Goal: Task Accomplishment & Management: Complete application form

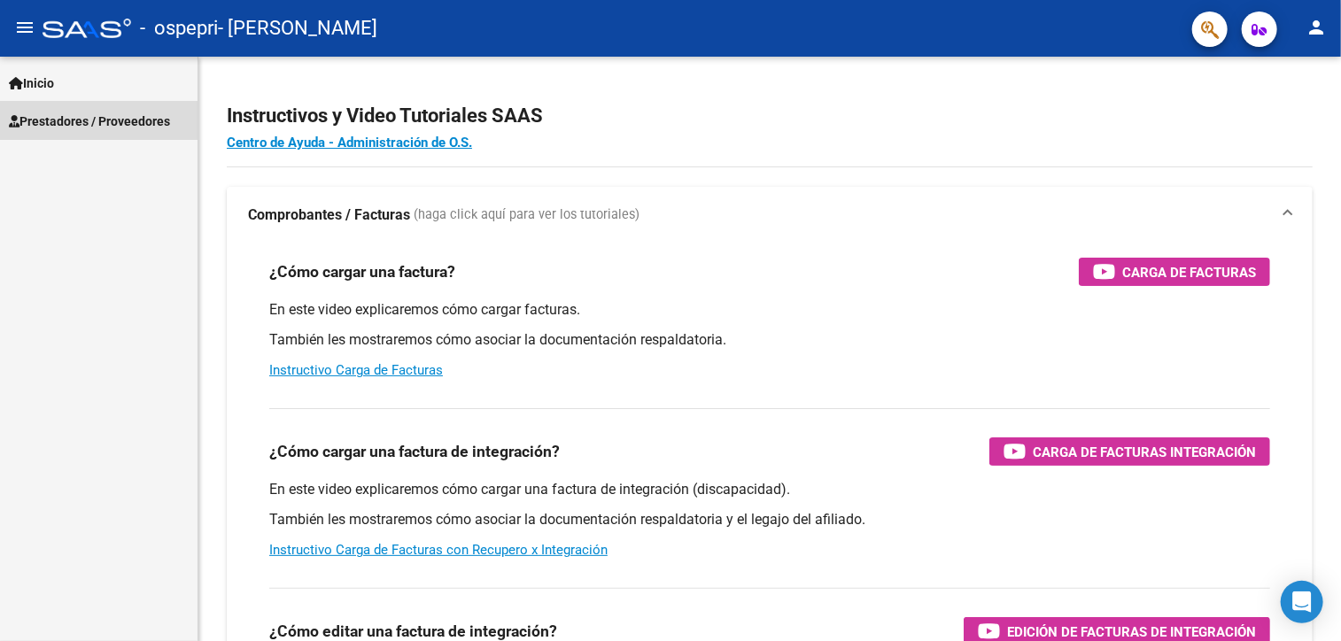
click at [131, 127] on span "Prestadores / Proveedores" at bounding box center [89, 121] width 161 height 19
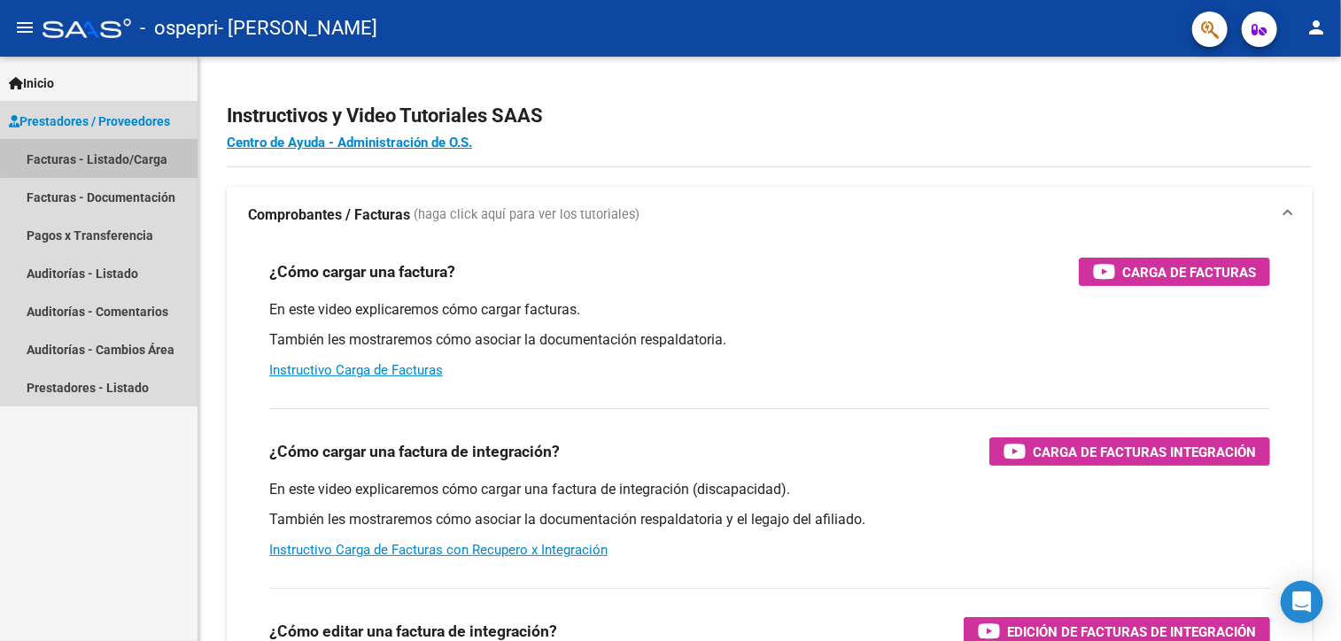
click at [137, 157] on link "Facturas - Listado/Carga" at bounding box center [98, 159] width 197 height 38
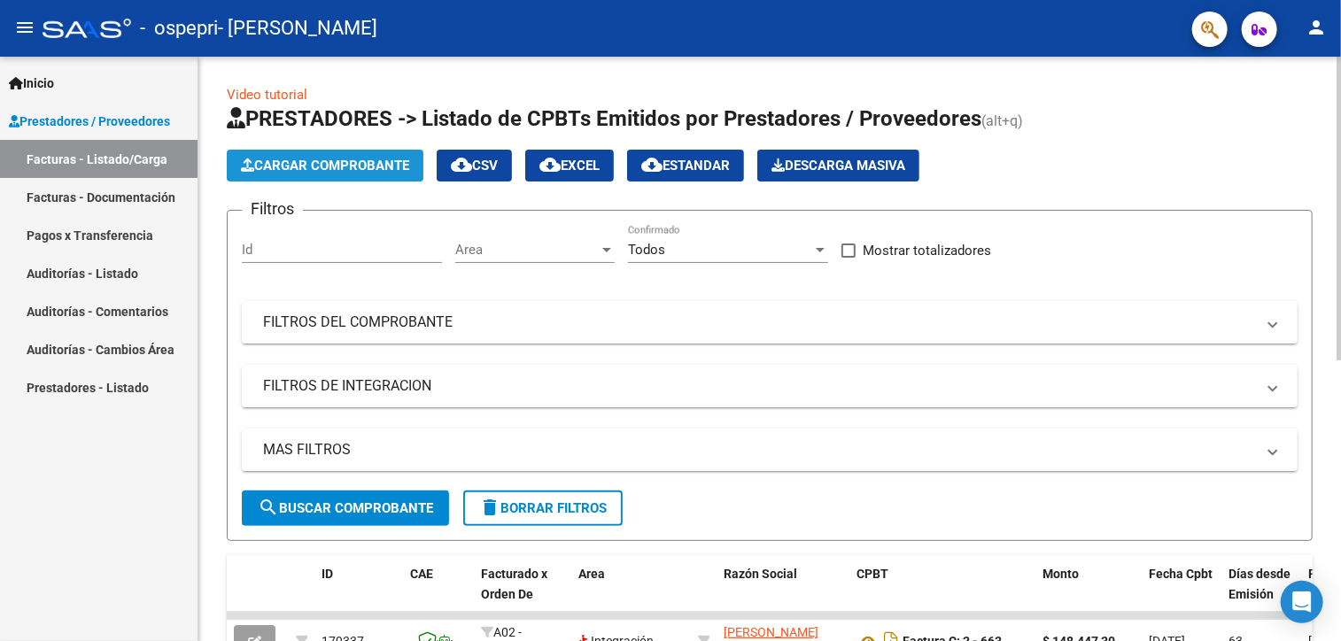
click at [379, 165] on span "Cargar Comprobante" at bounding box center [325, 166] width 168 height 16
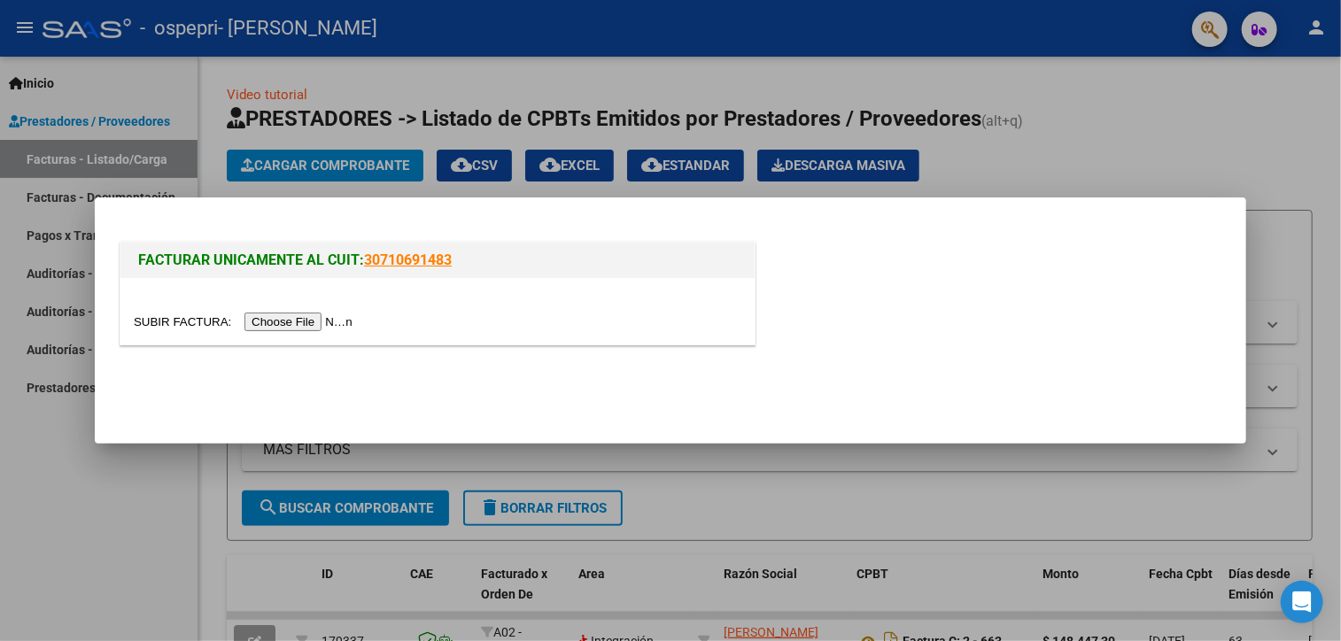
click at [294, 325] on input "file" at bounding box center [246, 322] width 224 height 19
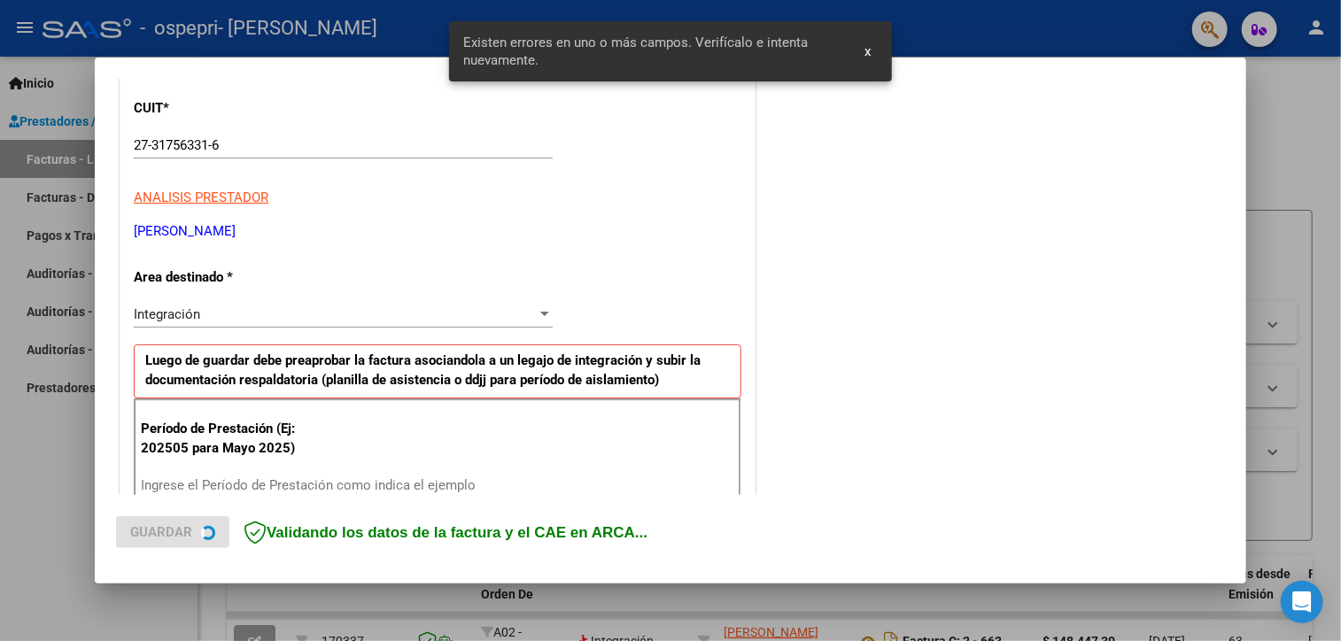
scroll to position [373, 0]
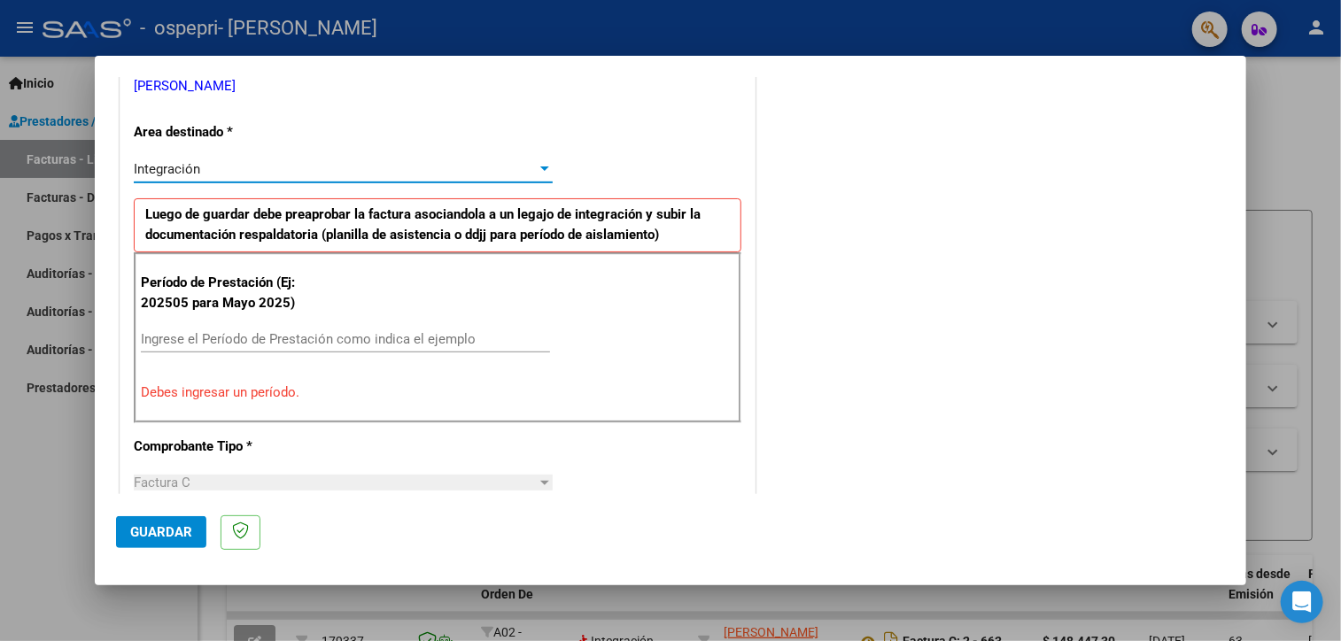
click at [481, 167] on div "Integración" at bounding box center [335, 169] width 403 height 16
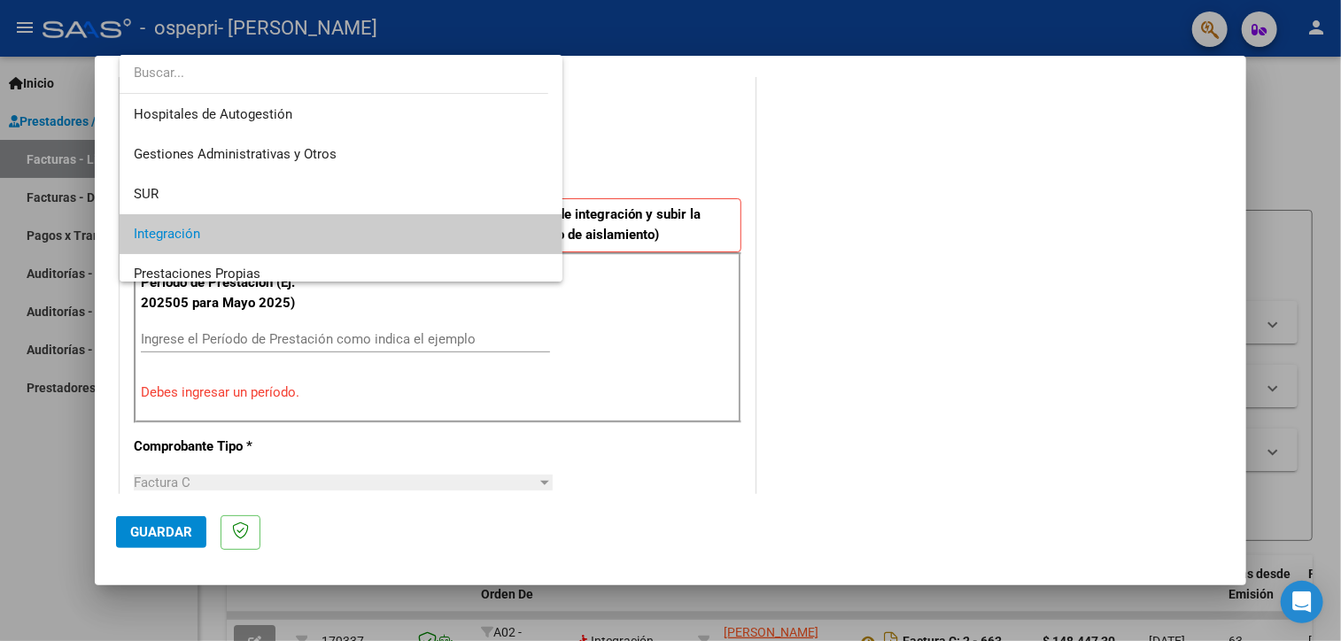
scroll to position [66, 0]
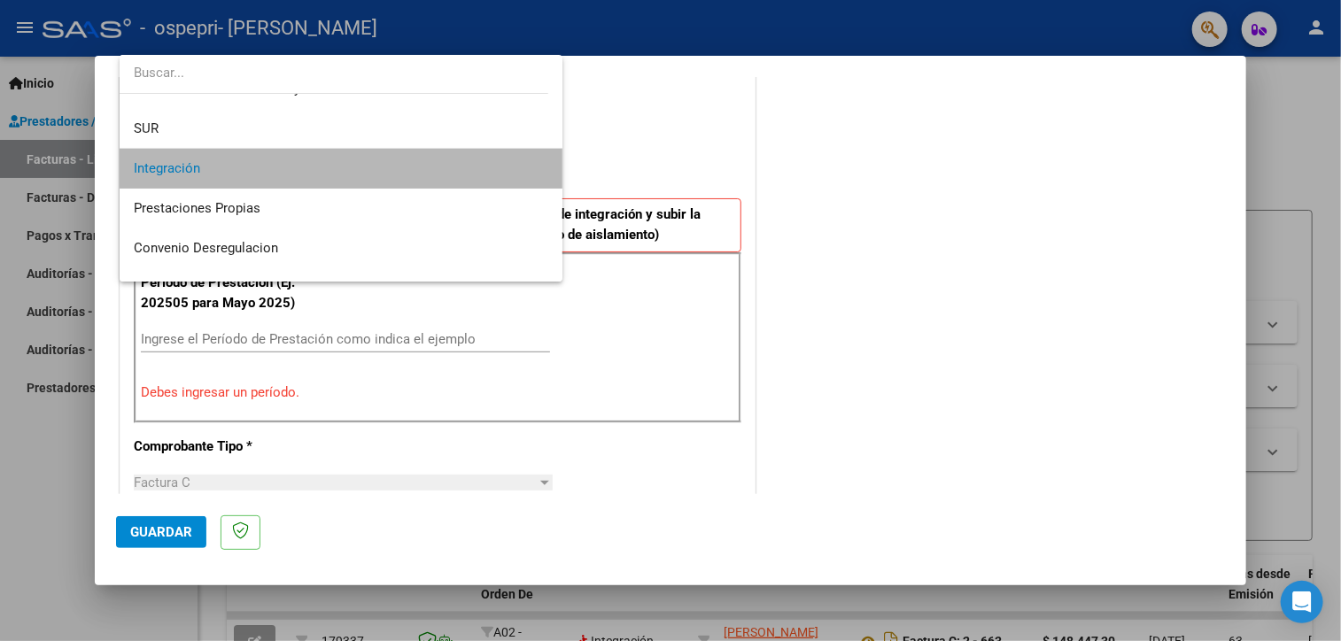
click at [481, 167] on span "Integración" at bounding box center [341, 169] width 414 height 40
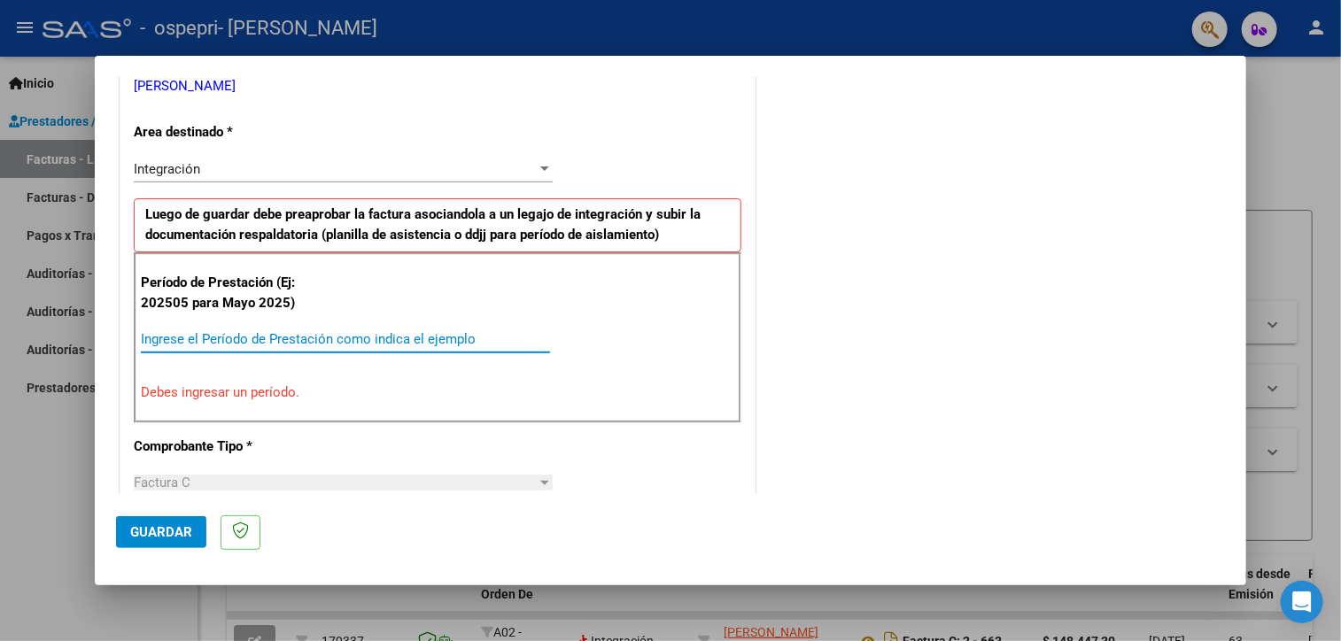
click at [265, 342] on input "Ingrese el Período de Prestación como indica el ejemplo" at bounding box center [345, 339] width 409 height 16
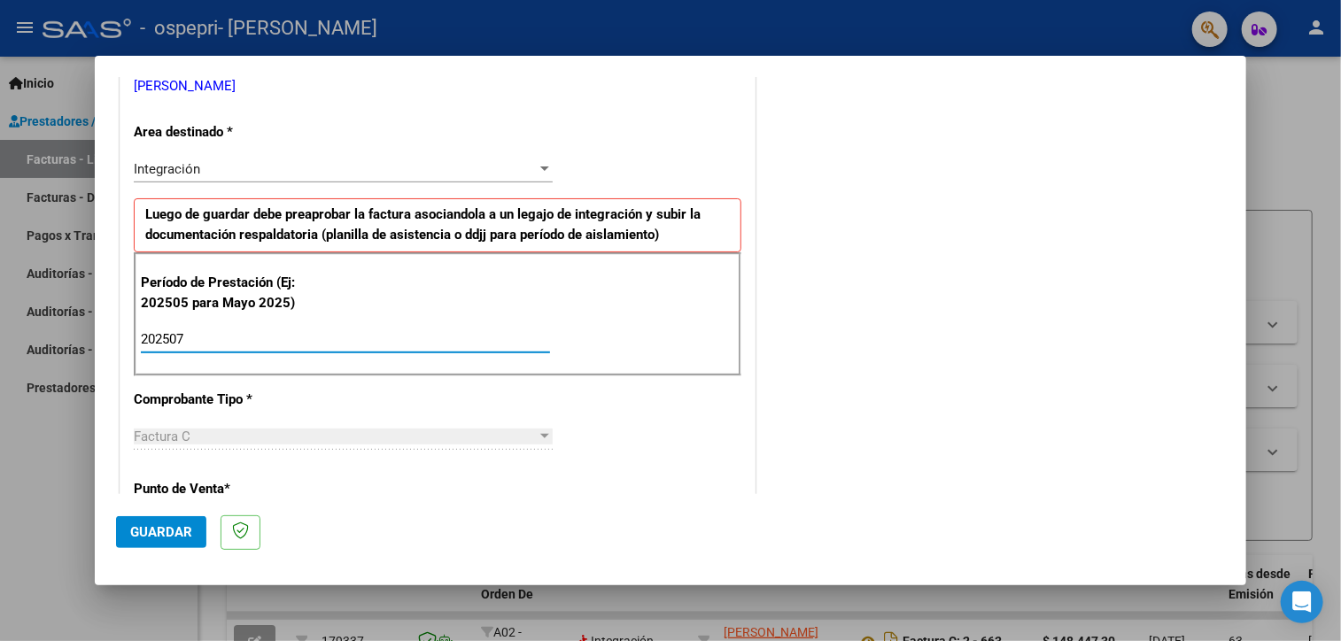
type input "202507"
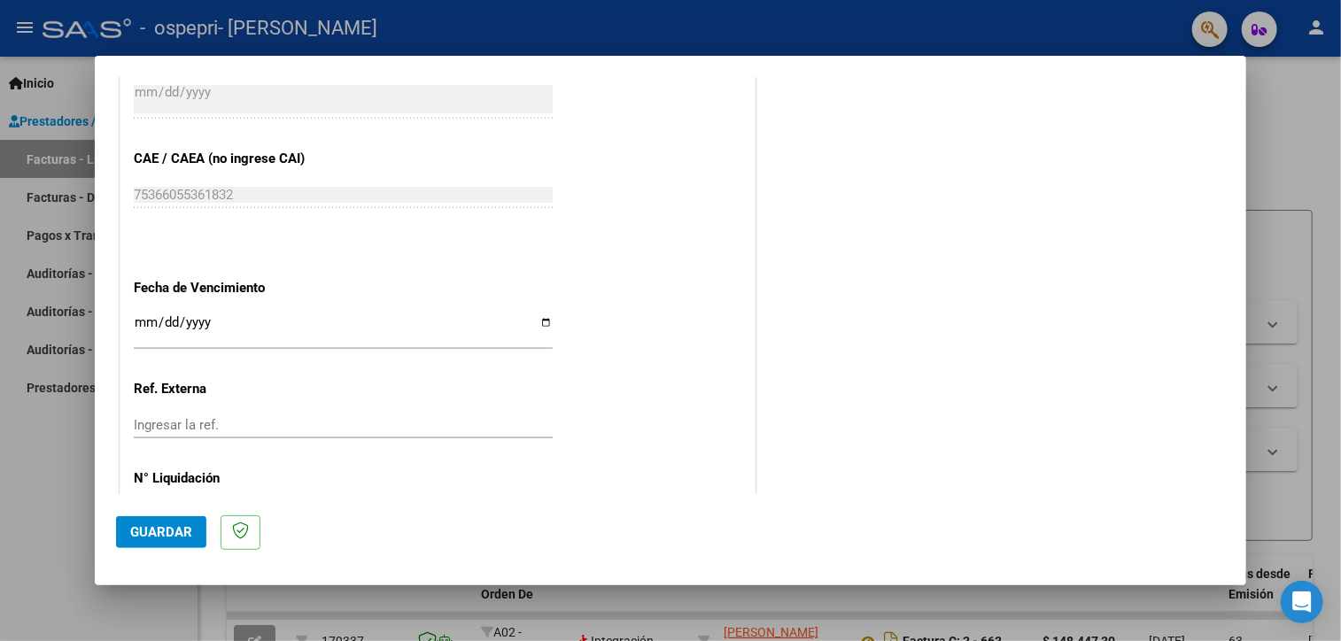
scroll to position [1081, 0]
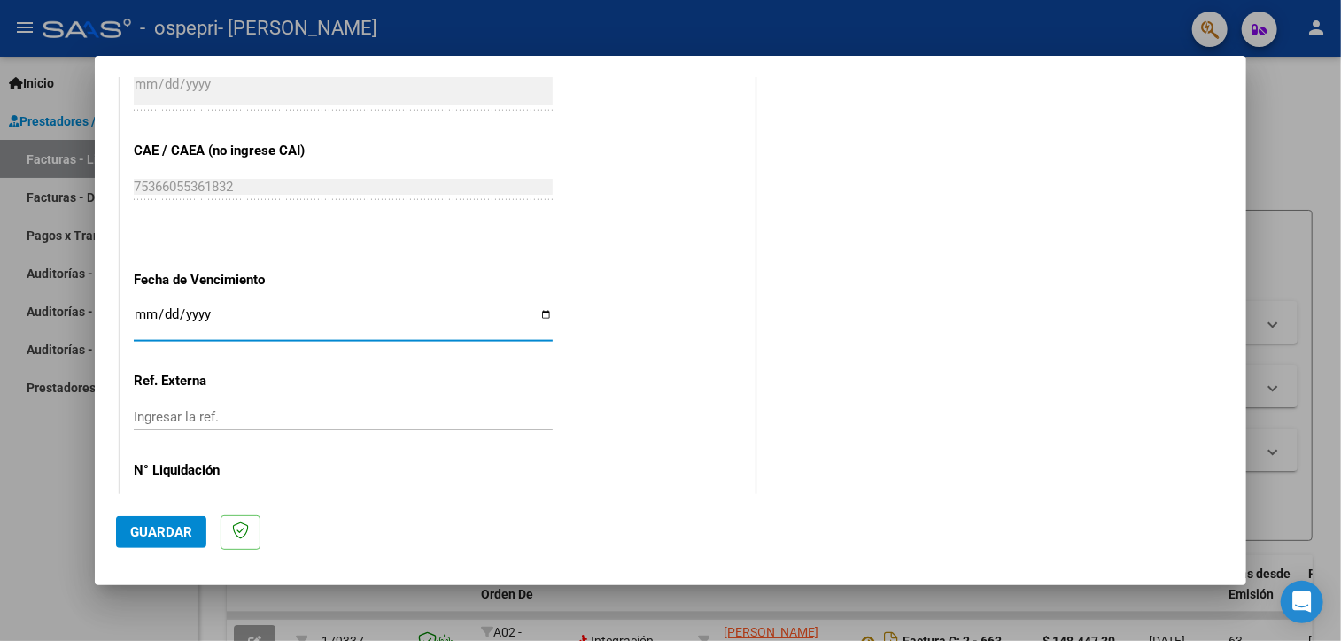
click at [538, 314] on input "Ingresar la fecha" at bounding box center [343, 321] width 419 height 28
type input "[DATE]"
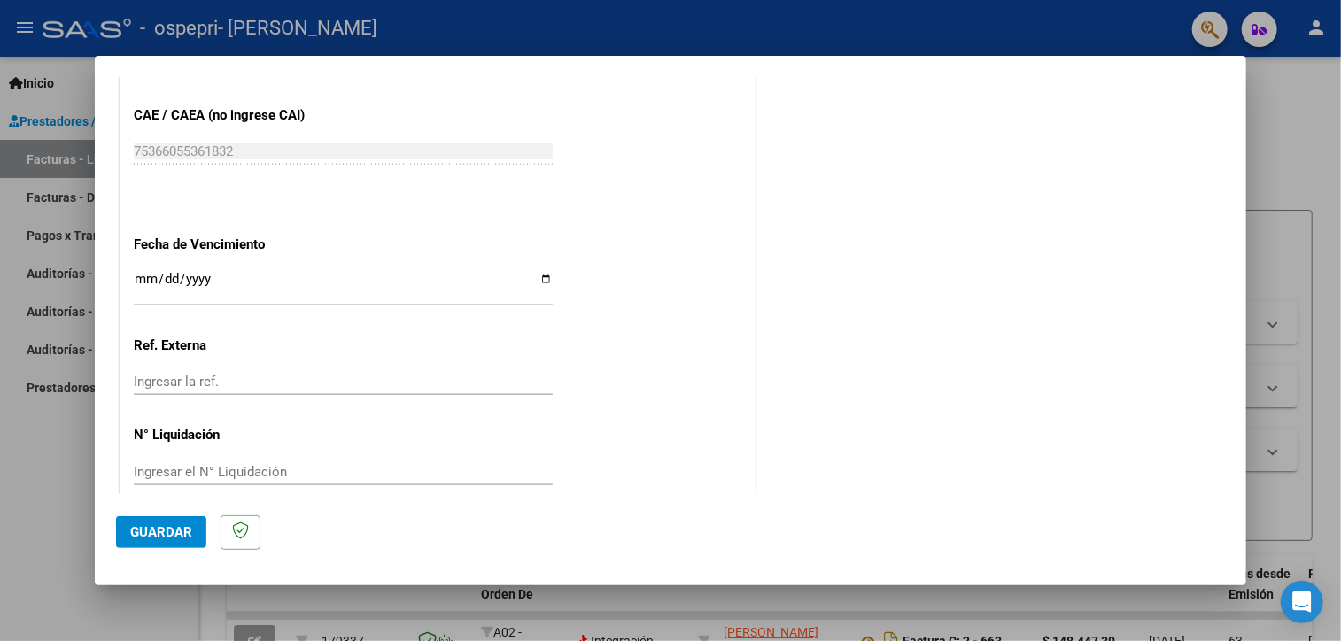
scroll to position [1140, 0]
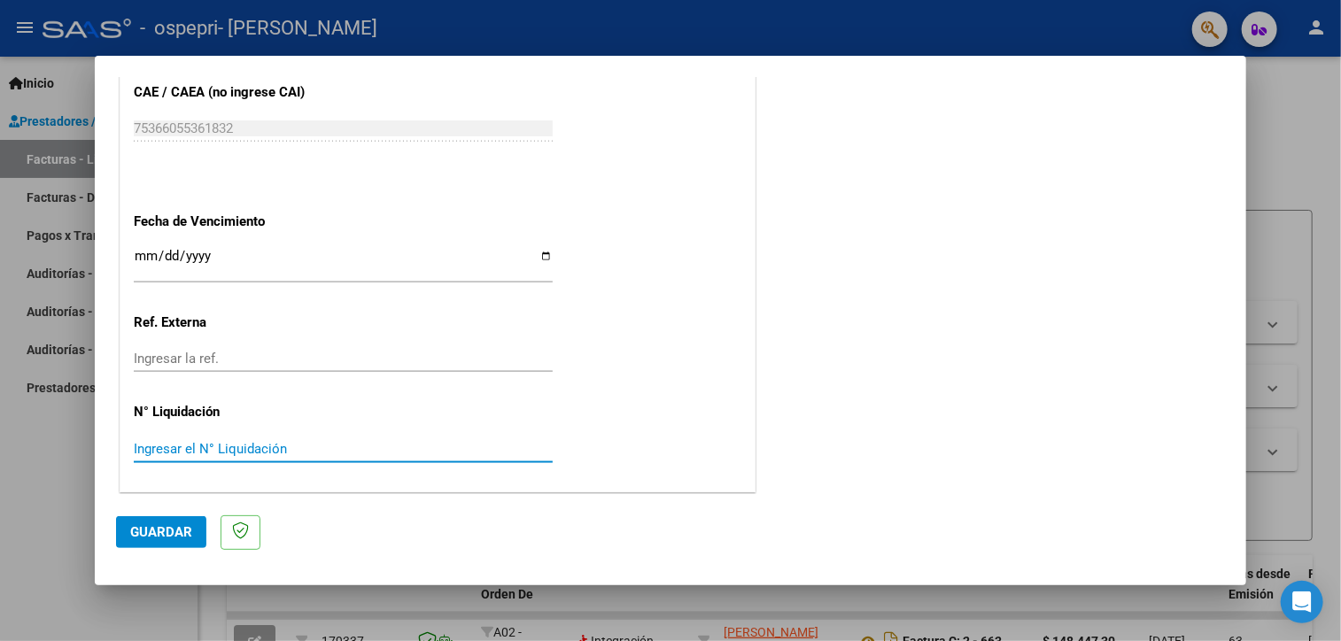
click at [405, 448] on input "Ingresar el N° Liquidación" at bounding box center [343, 449] width 419 height 16
type input "269761"
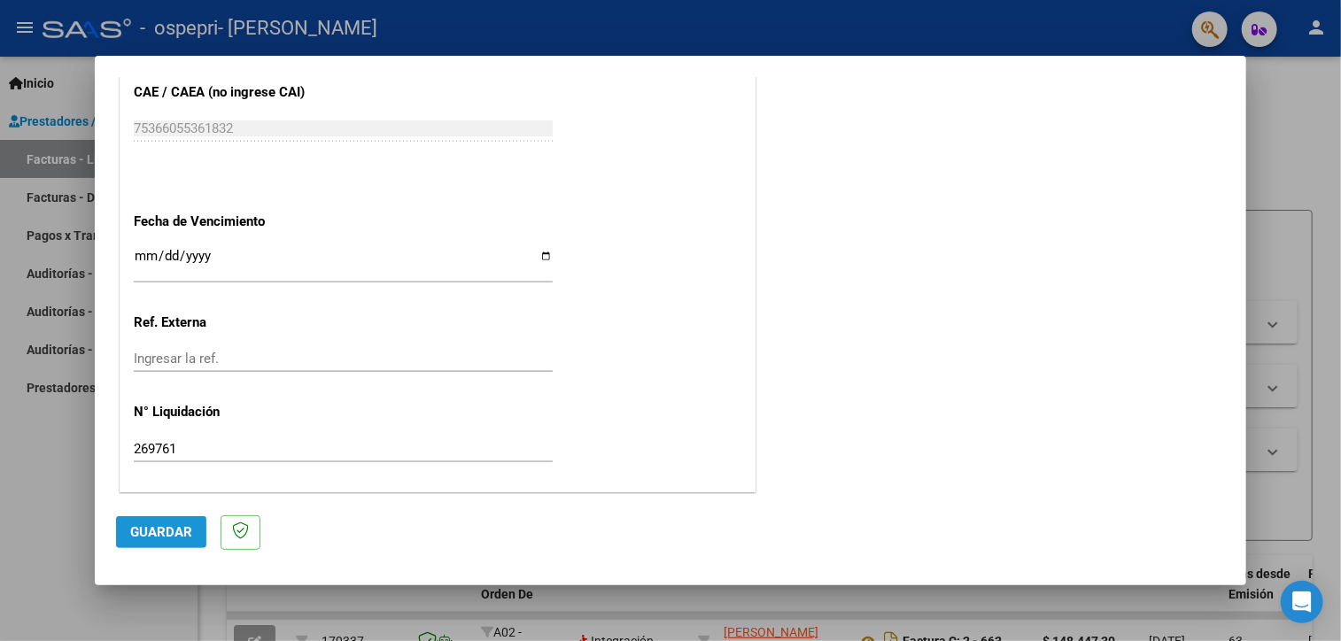
click at [182, 524] on span "Guardar" at bounding box center [161, 532] width 62 height 16
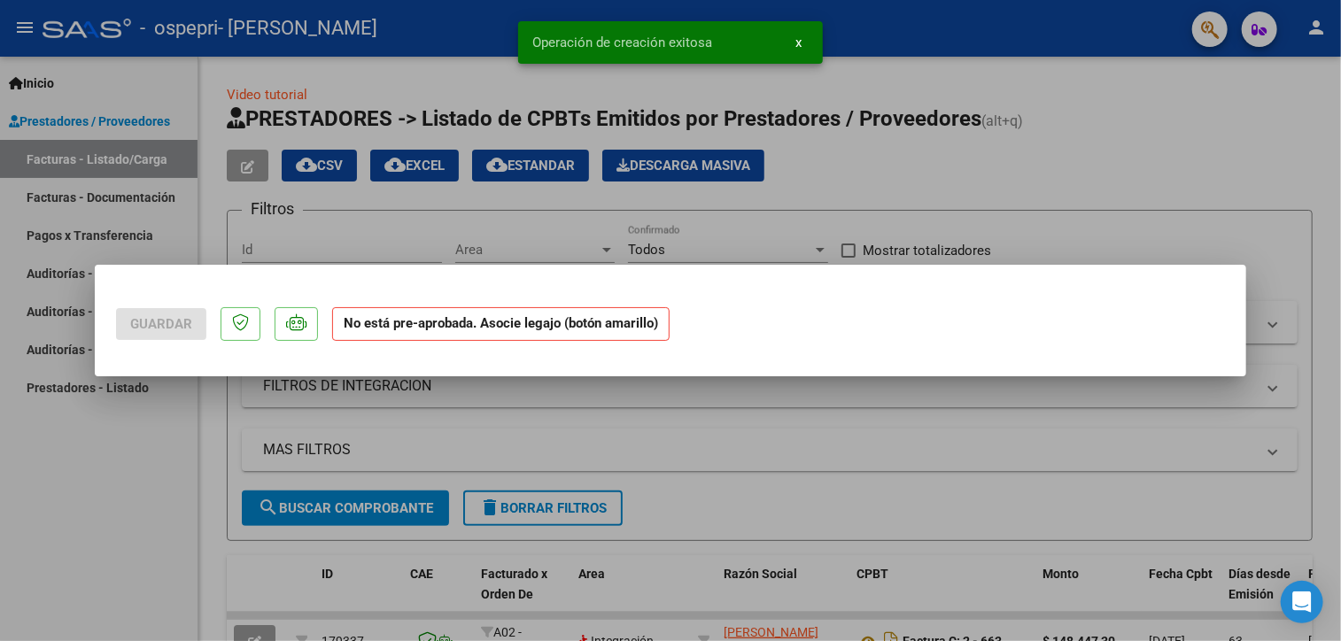
scroll to position [0, 0]
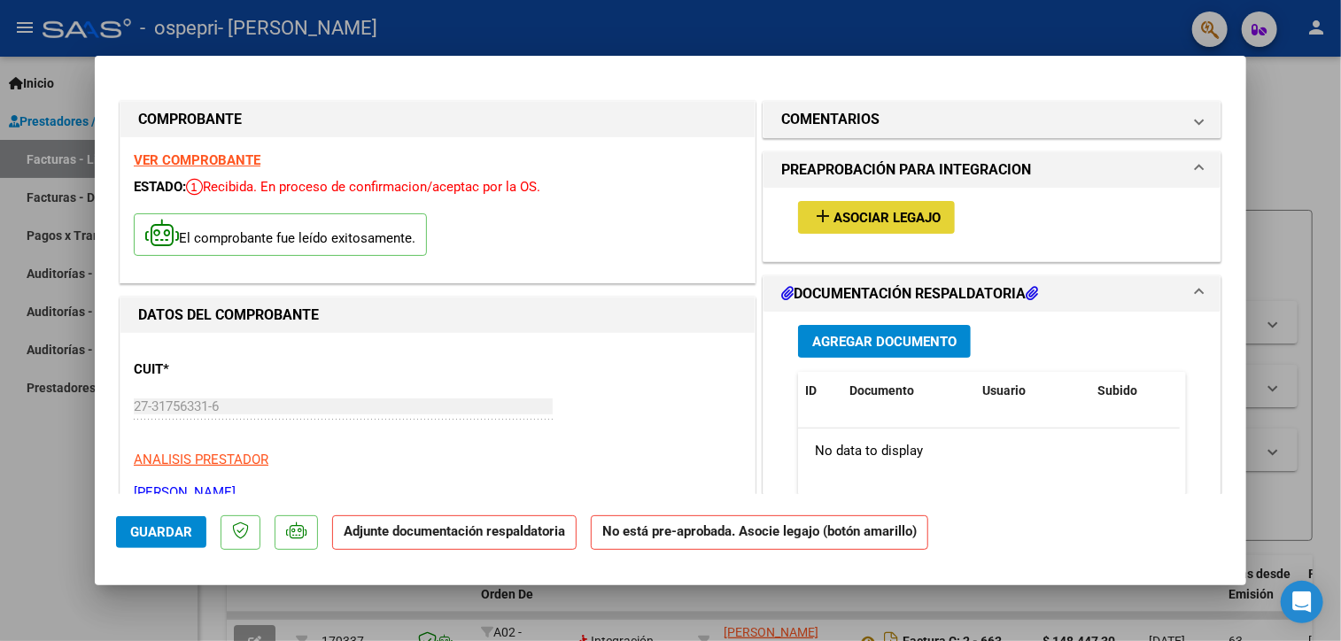
click at [877, 221] on span "Asociar Legajo" at bounding box center [886, 218] width 107 height 16
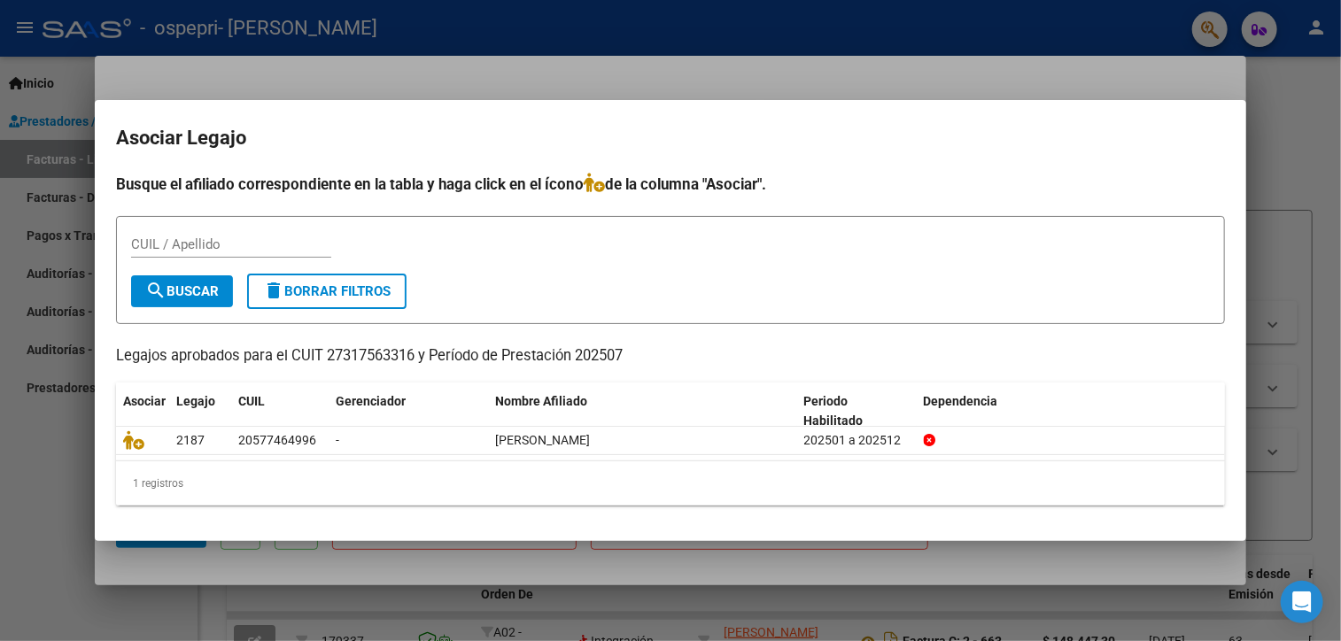
click at [1082, 88] on div at bounding box center [670, 320] width 1341 height 641
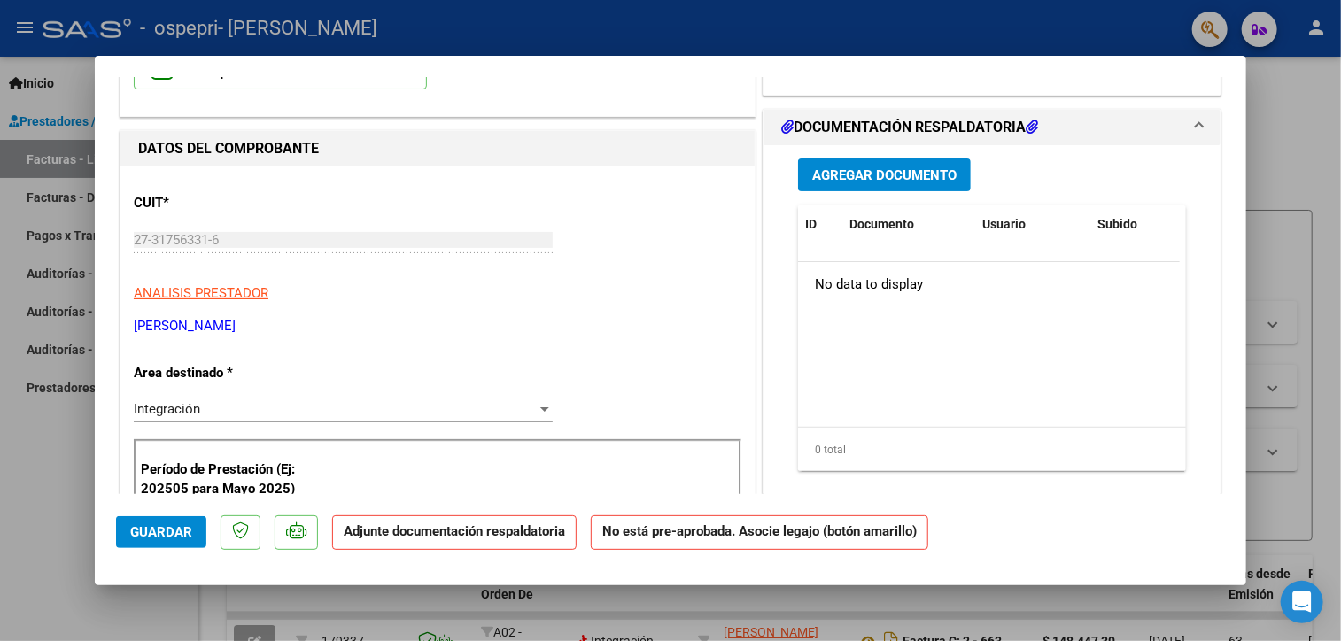
scroll to position [177, 0]
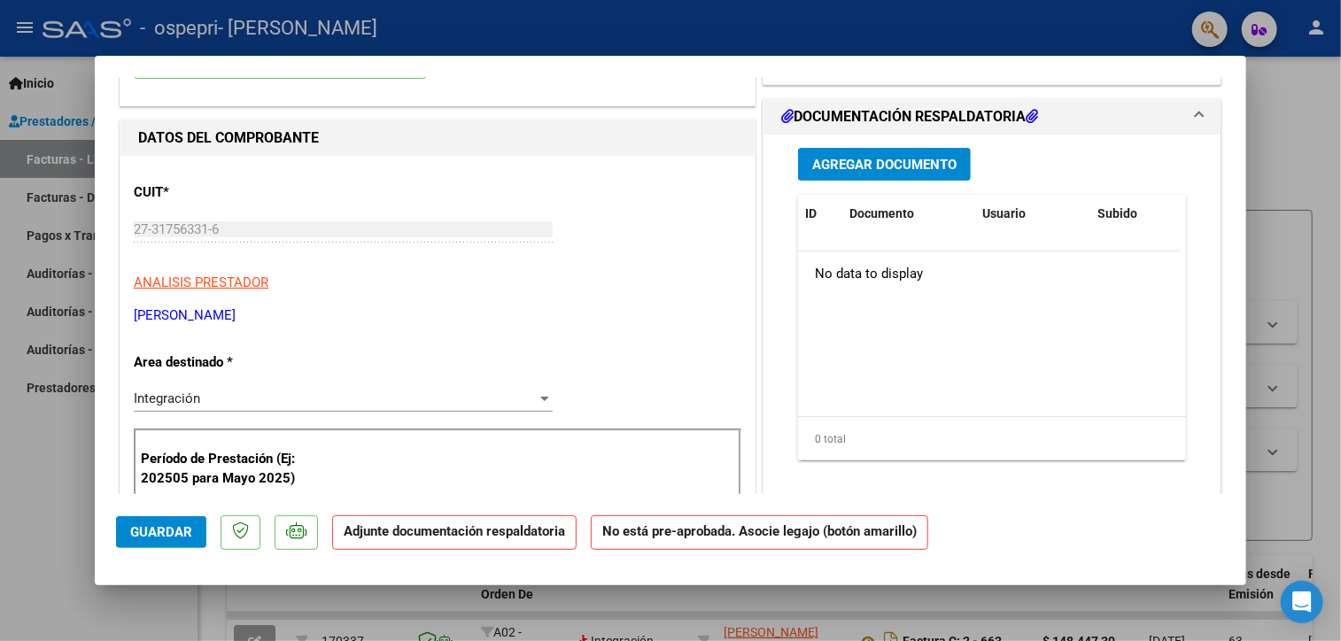
click at [522, 541] on p "Adjunte documentación respaldatoria" at bounding box center [454, 532] width 244 height 35
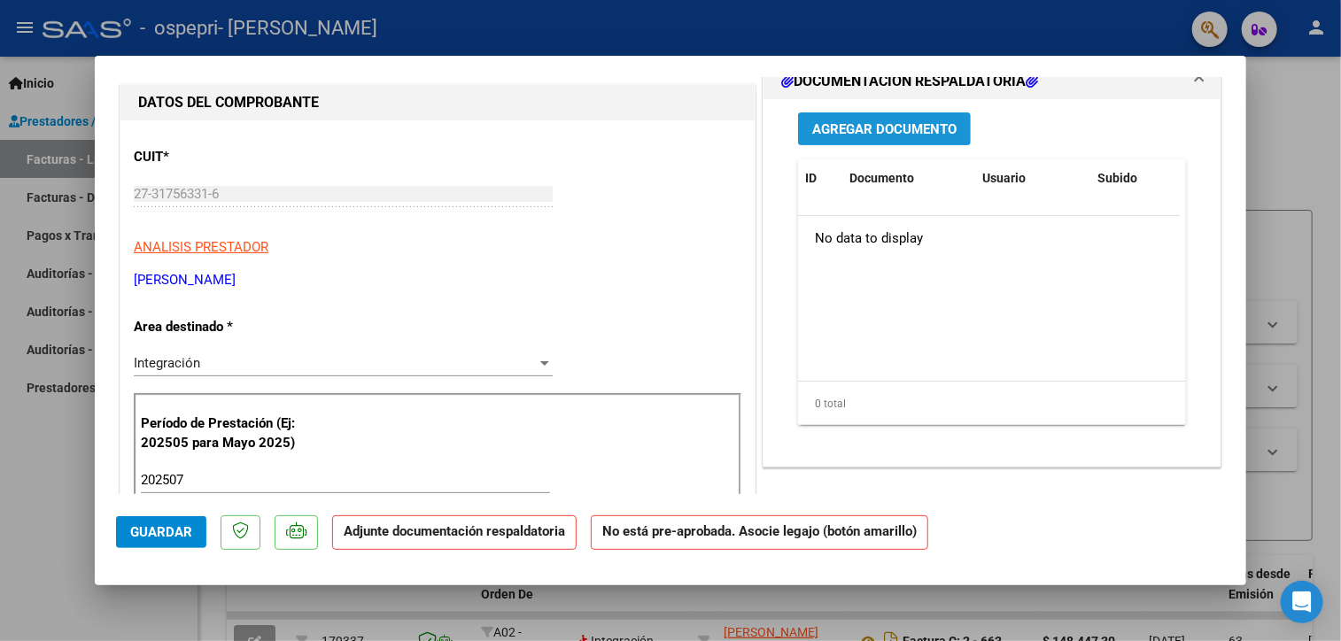
click at [892, 135] on span "Agregar Documento" at bounding box center [884, 129] width 144 height 16
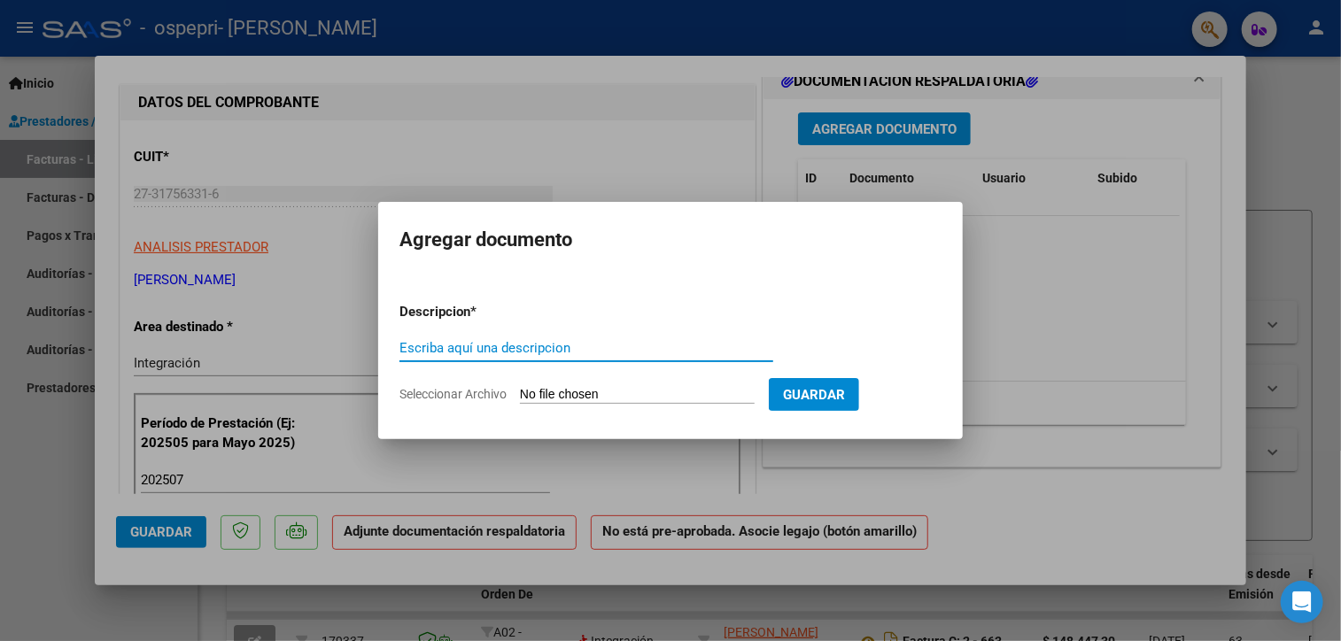
click at [552, 342] on input "Escriba aquí una descripcion" at bounding box center [586, 348] width 374 height 16
type input "preliquidacion"
click at [762, 377] on div "preliquidacion Escriba aquí una descripcion" at bounding box center [586, 356] width 374 height 43
click at [677, 394] on input "Seleccionar Archivo" at bounding box center [637, 395] width 235 height 17
type input "C:\fakepath\ospepri preliquidacion.pdf"
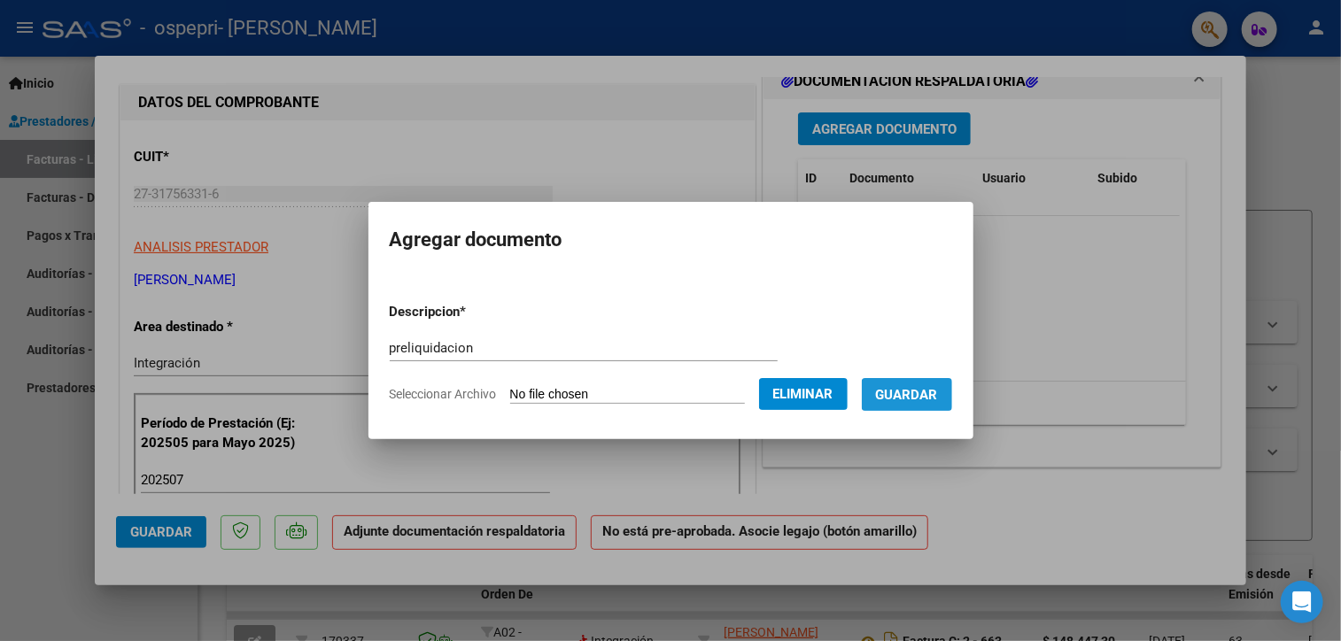
click at [938, 397] on span "Guardar" at bounding box center [907, 395] width 62 height 16
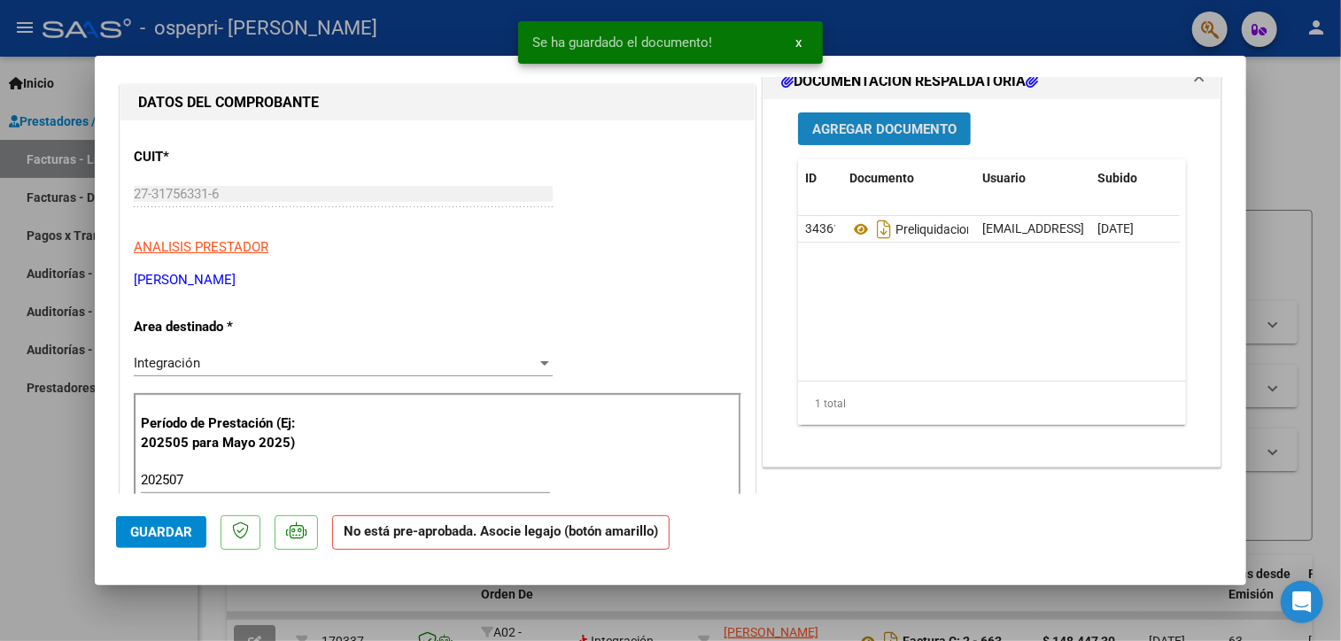
click at [917, 128] on span "Agregar Documento" at bounding box center [884, 129] width 144 height 16
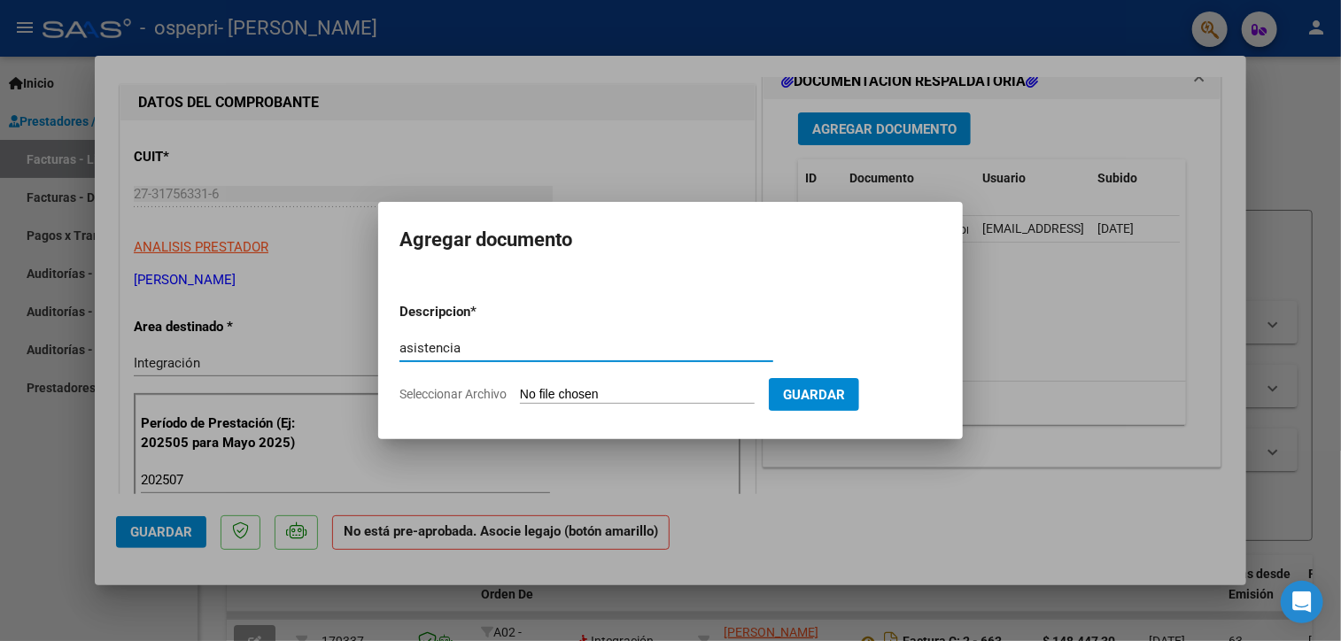
type input "asistencia"
click at [740, 384] on form "Descripcion * asistencia Escriba aquí una descripcion Seleccionar Archivo Guard…" at bounding box center [670, 353] width 542 height 129
click at [699, 399] on input "Seleccionar Archivo" at bounding box center [637, 395] width 235 height 17
type input "C:\fakepath\asistencia [PERSON_NAME].pdf"
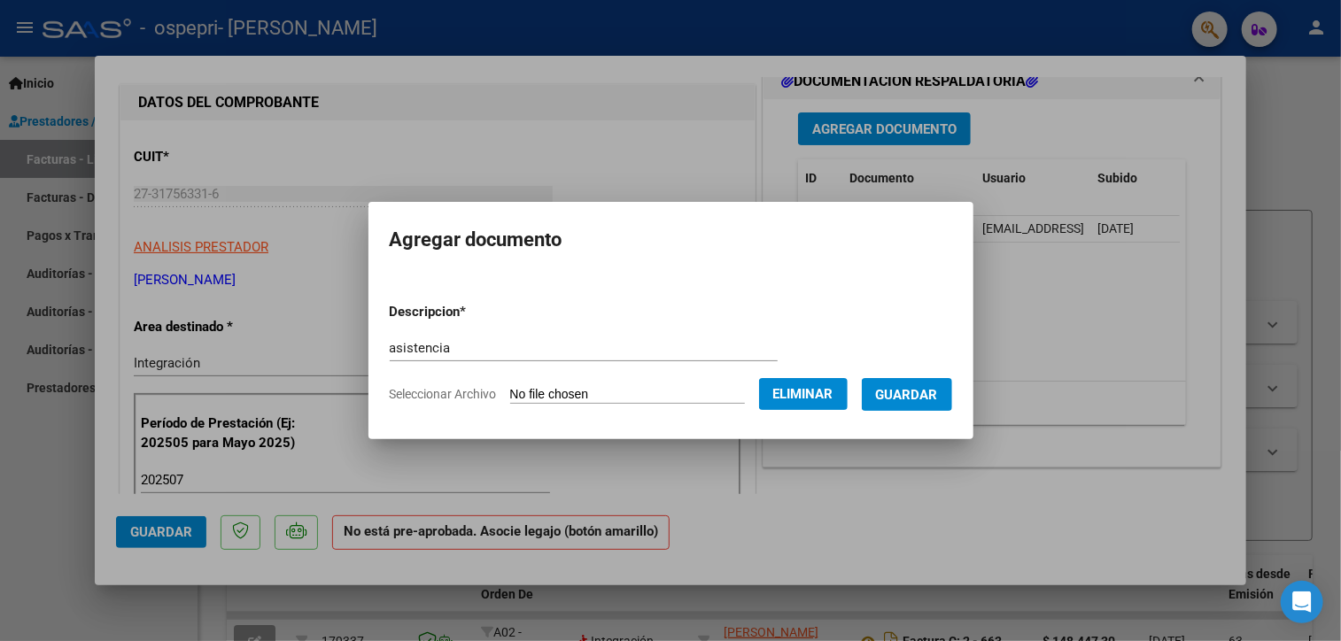
click at [938, 396] on span "Guardar" at bounding box center [907, 395] width 62 height 16
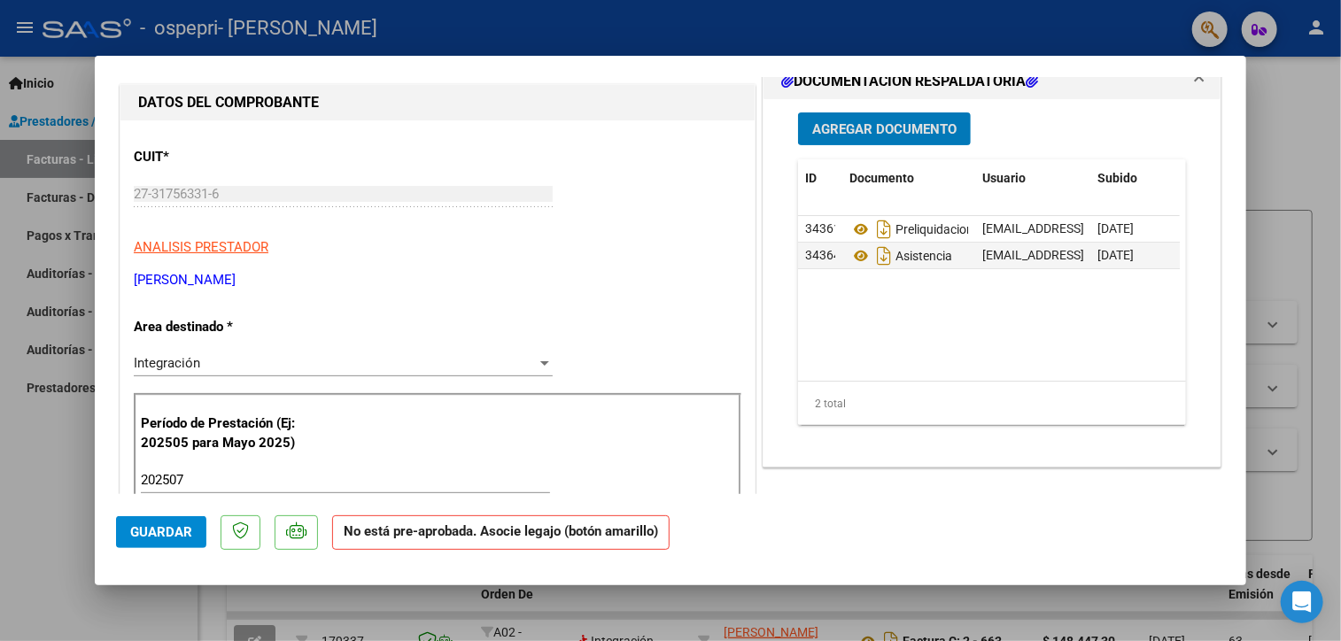
click at [176, 526] on span "Guardar" at bounding box center [161, 532] width 62 height 16
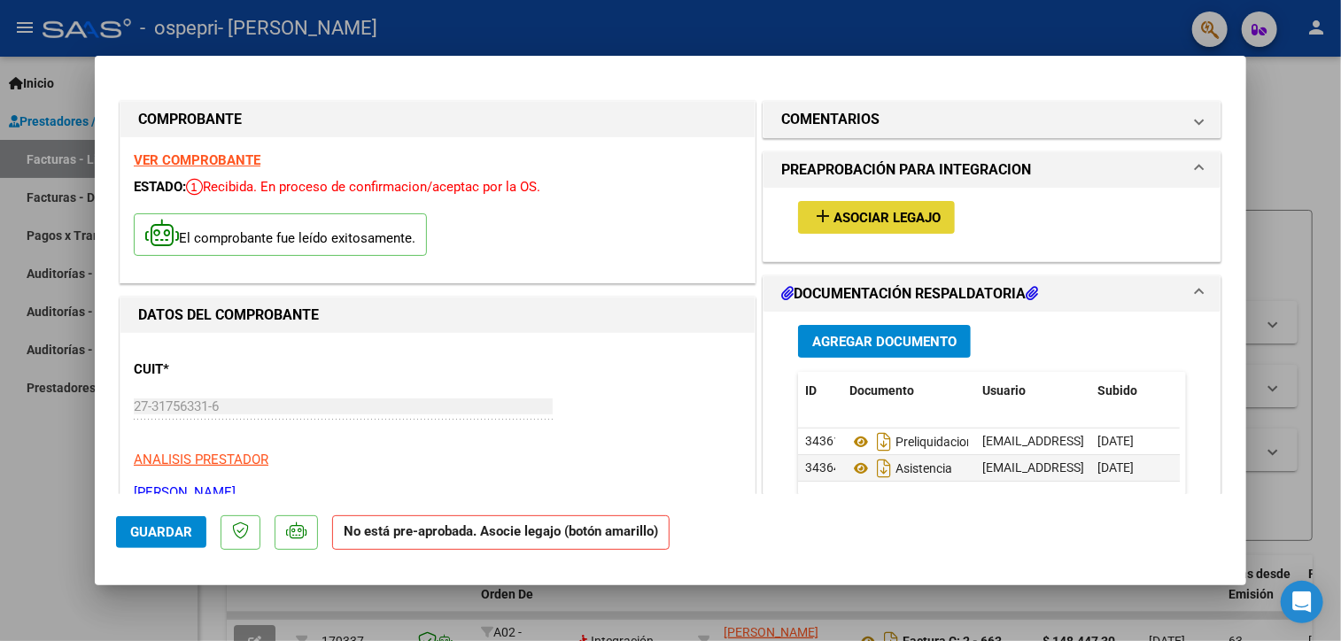
click at [907, 219] on span "Asociar Legajo" at bounding box center [886, 218] width 107 height 16
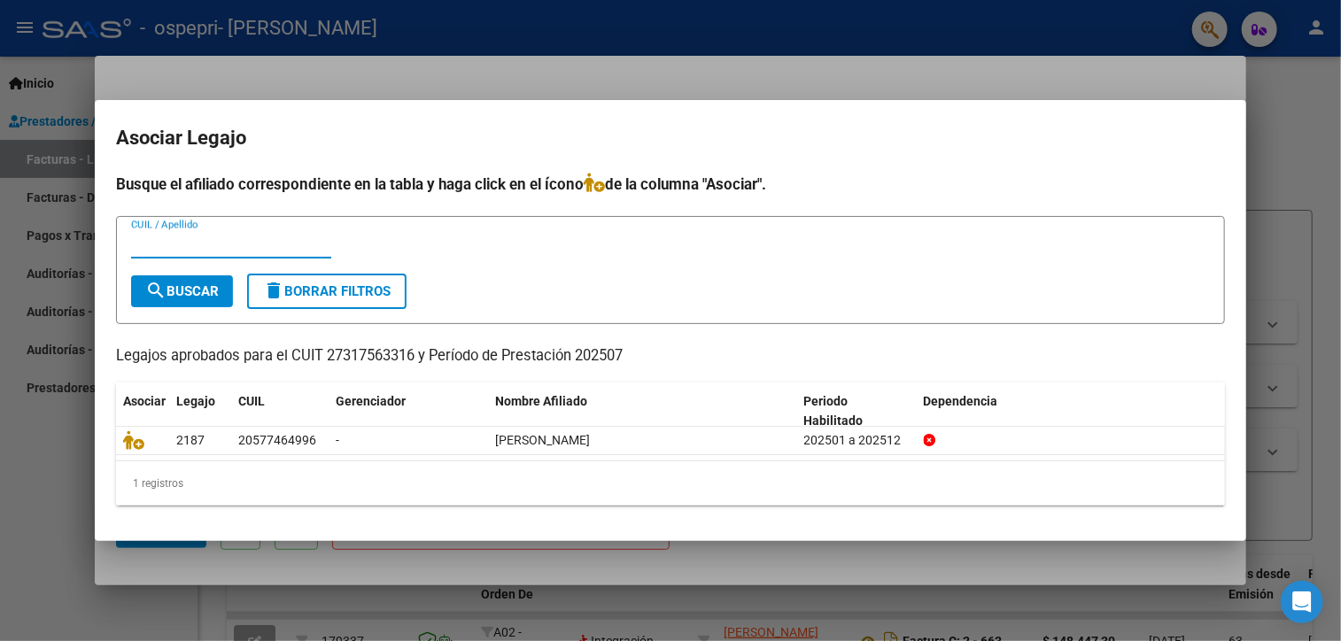
click at [301, 245] on input "CUIL / Apellido" at bounding box center [231, 244] width 200 height 16
type input "20577464996"
click at [152, 290] on mat-icon "search" at bounding box center [155, 290] width 21 height 21
click at [1290, 143] on div at bounding box center [670, 320] width 1341 height 641
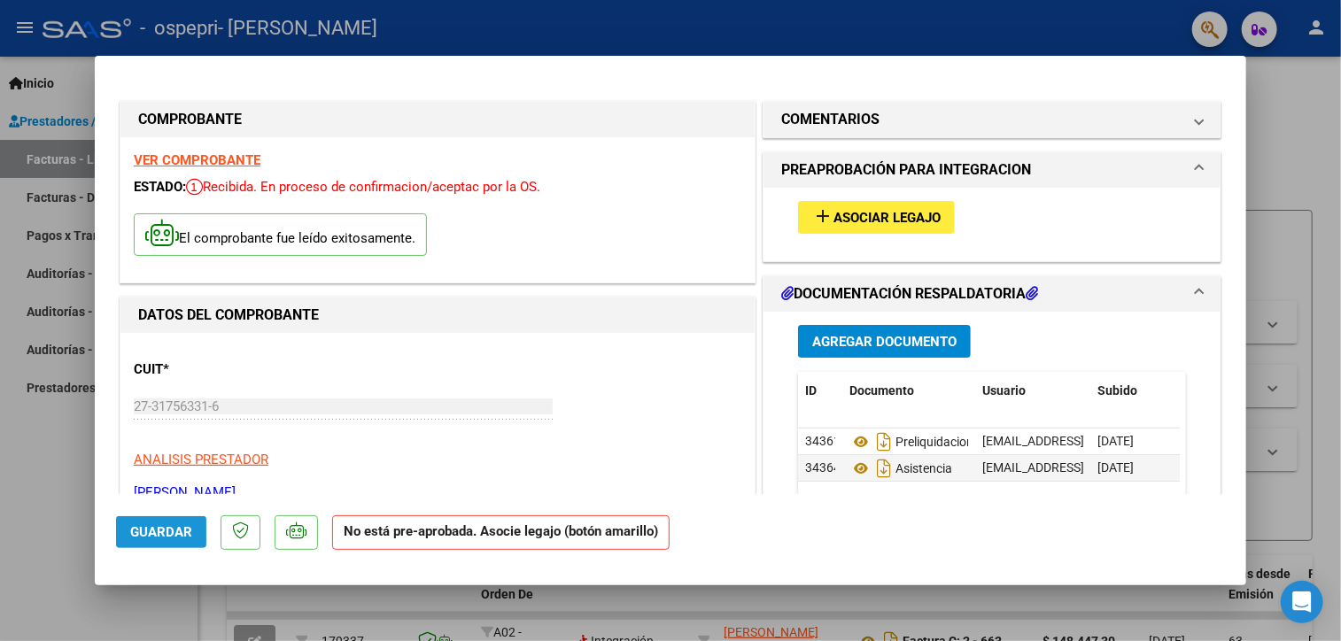
click at [166, 534] on span "Guardar" at bounding box center [161, 532] width 62 height 16
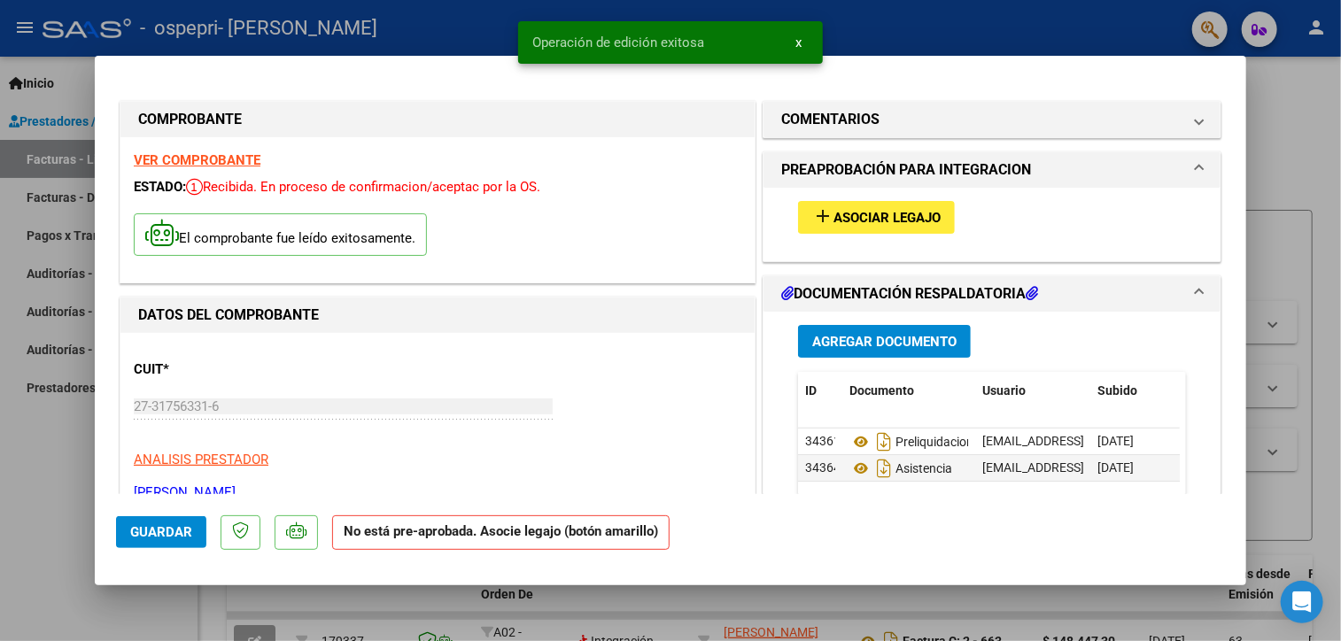
click at [1307, 112] on div at bounding box center [670, 320] width 1341 height 641
type input "$ 0,00"
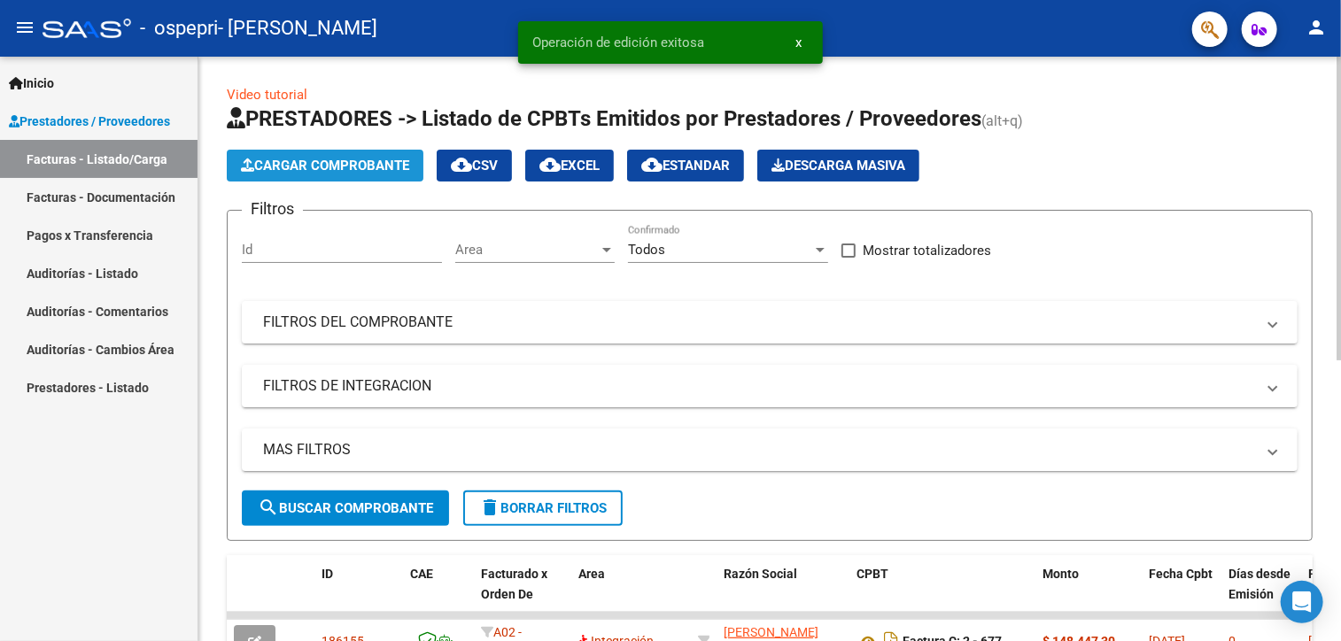
click at [354, 173] on span "Cargar Comprobante" at bounding box center [325, 166] width 168 height 16
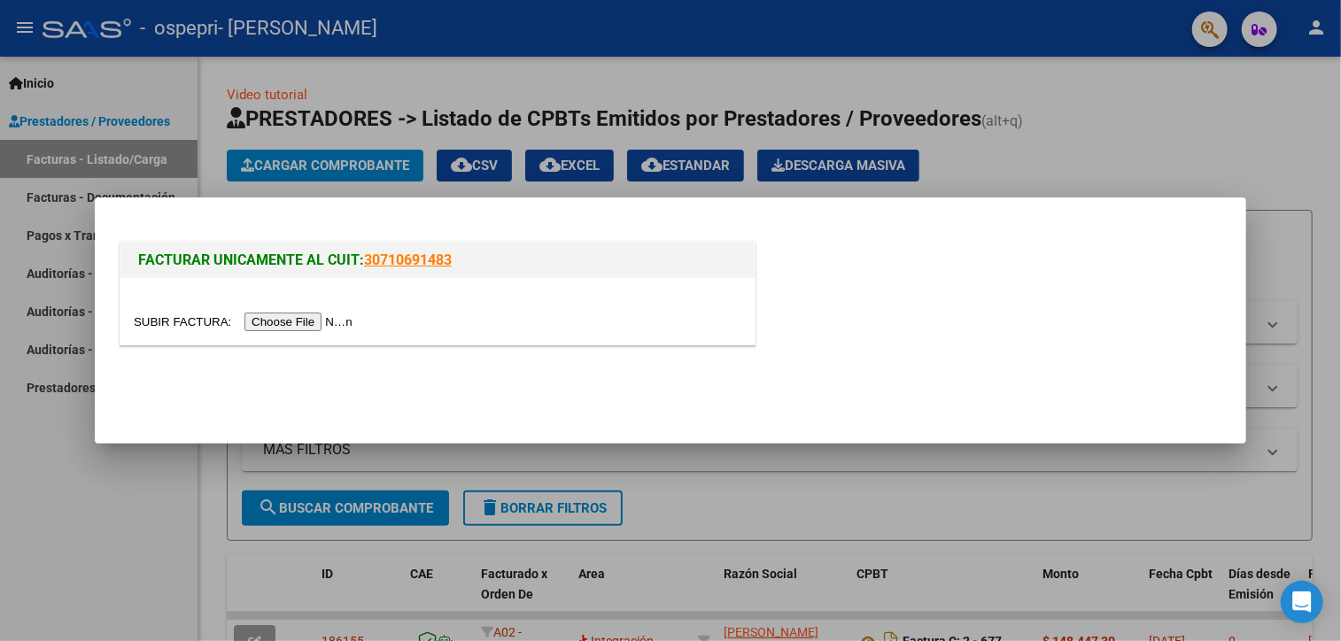
click at [289, 329] on input "file" at bounding box center [246, 322] width 224 height 19
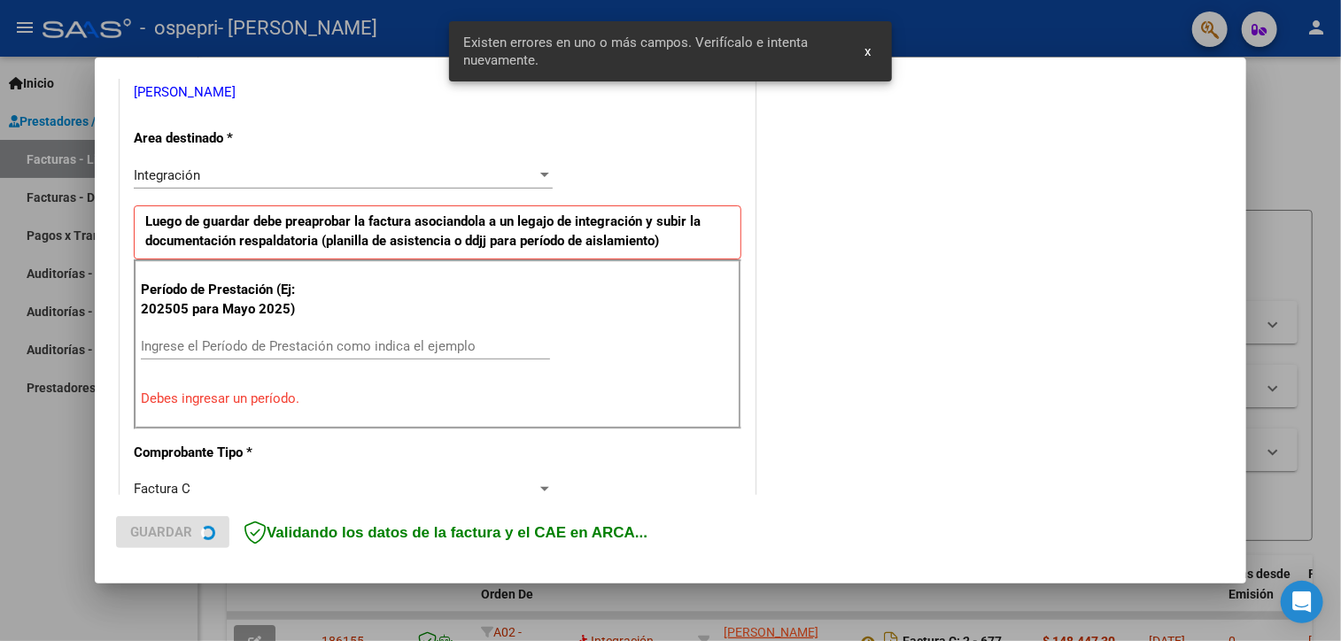
scroll to position [373, 0]
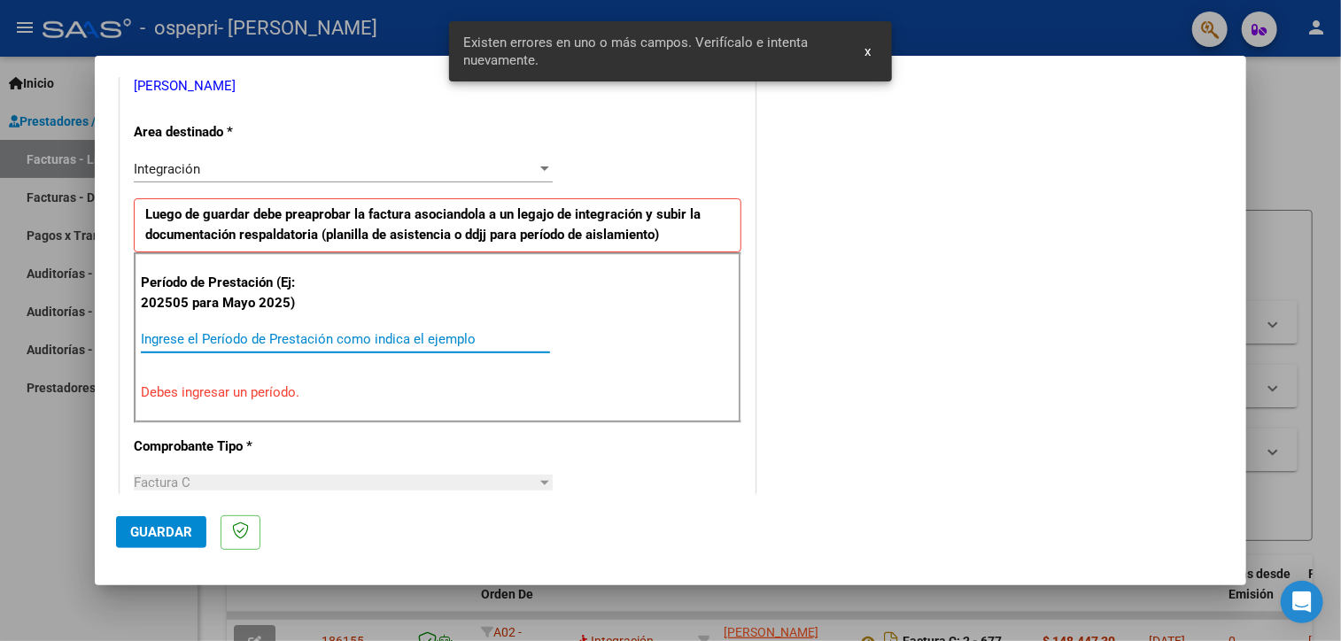
click at [333, 334] on input "Ingrese el Período de Prestación como indica el ejemplo" at bounding box center [345, 339] width 409 height 16
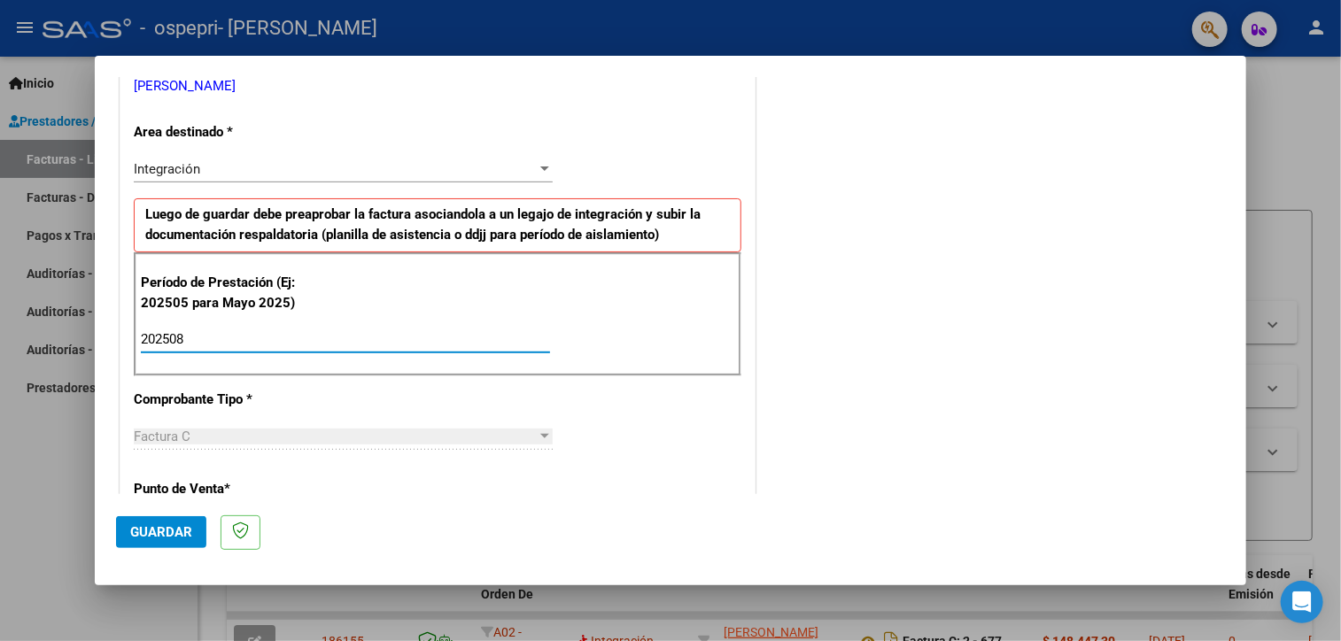
type input "202508"
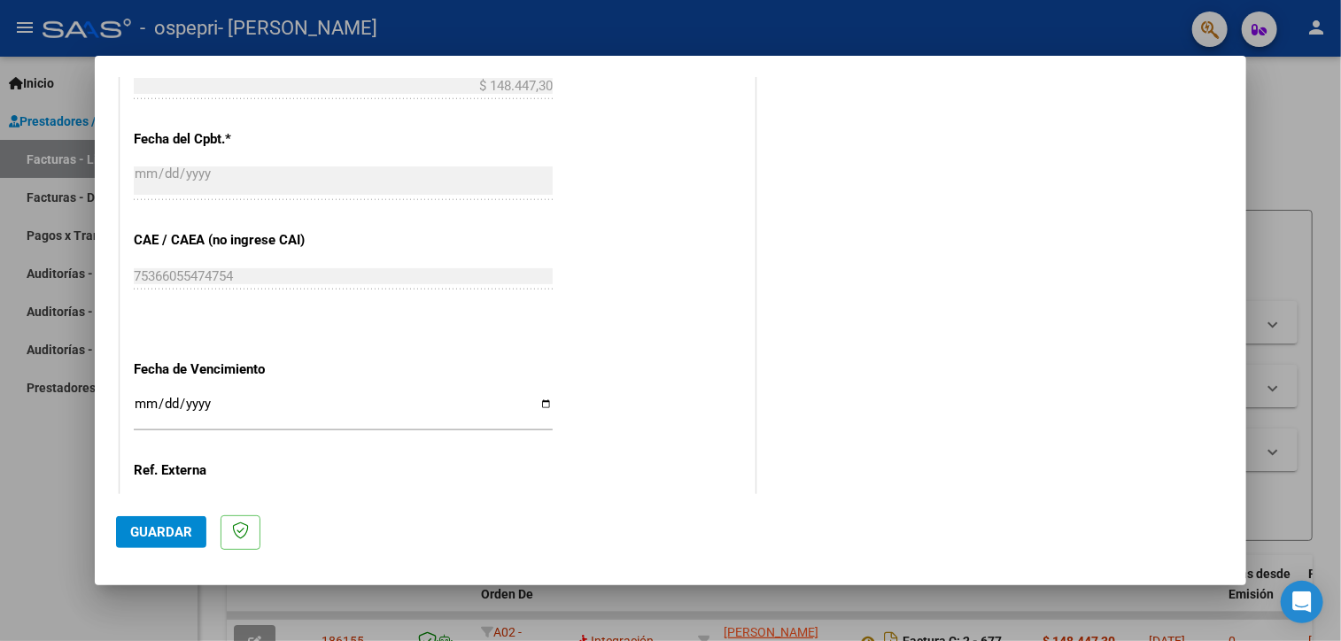
scroll to position [1010, 0]
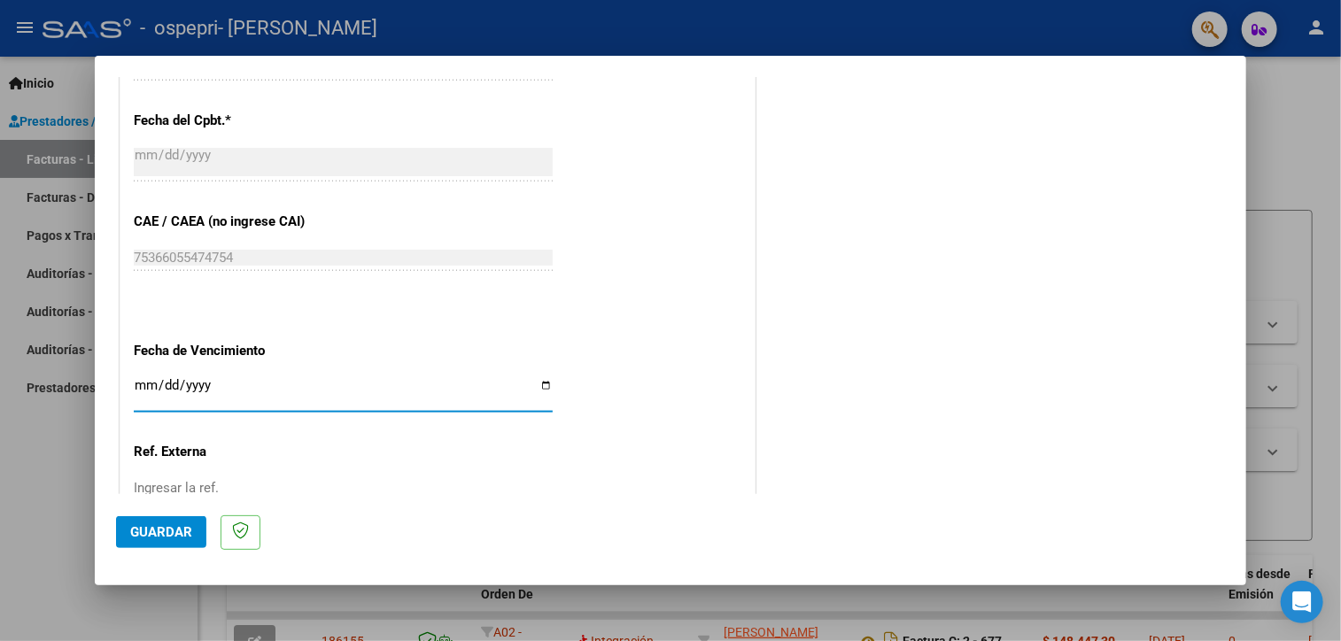
click at [545, 382] on input "Ingresar la fecha" at bounding box center [343, 392] width 419 height 28
type input "[DATE]"
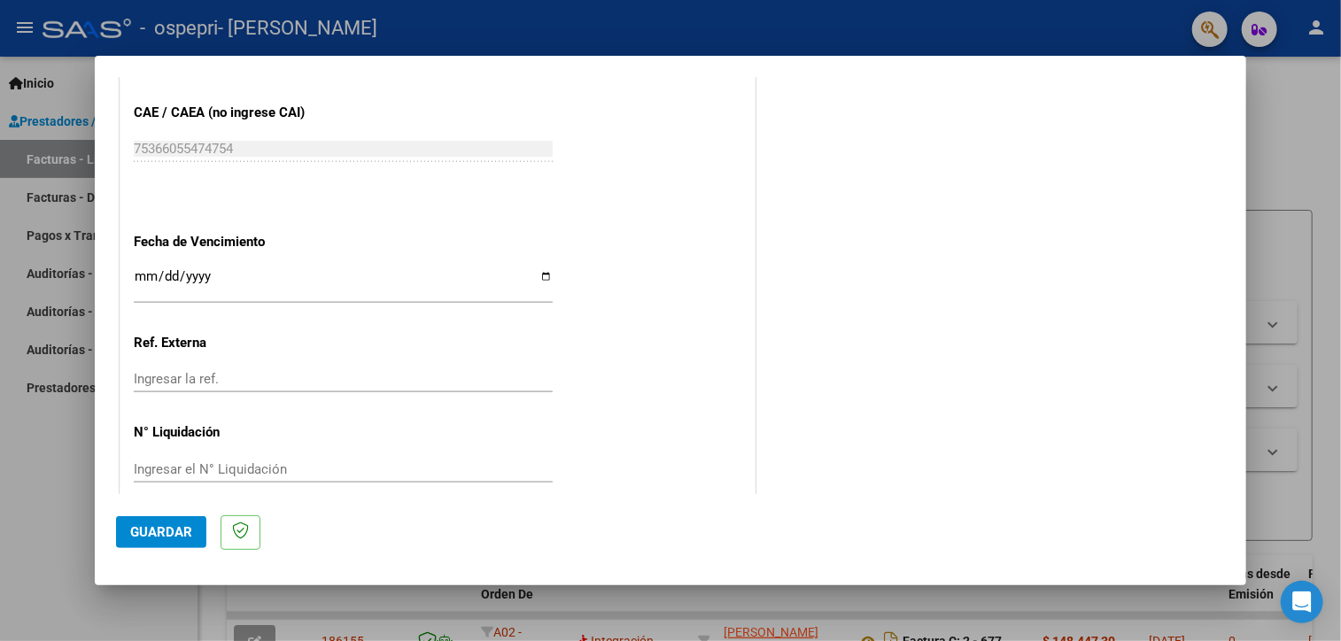
scroll to position [1140, 0]
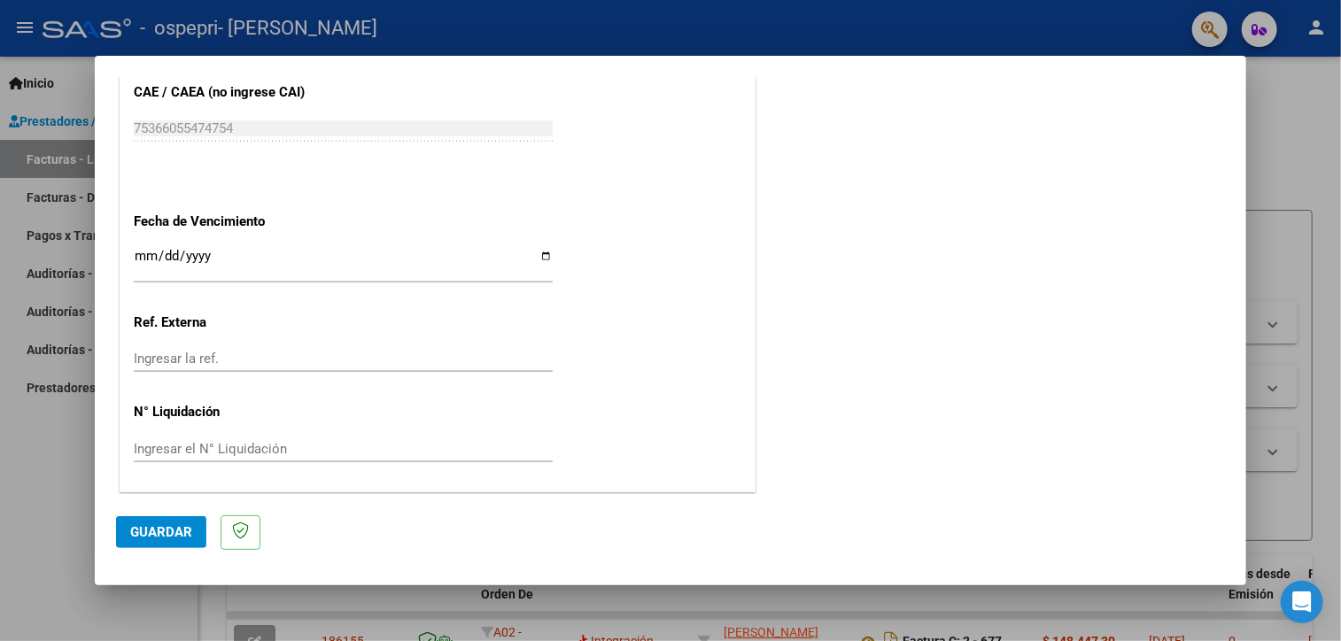
click at [446, 443] on input "Ingresar el N° Liquidación" at bounding box center [343, 449] width 419 height 16
type input "269761"
click at [184, 538] on span "Guardar" at bounding box center [161, 532] width 62 height 16
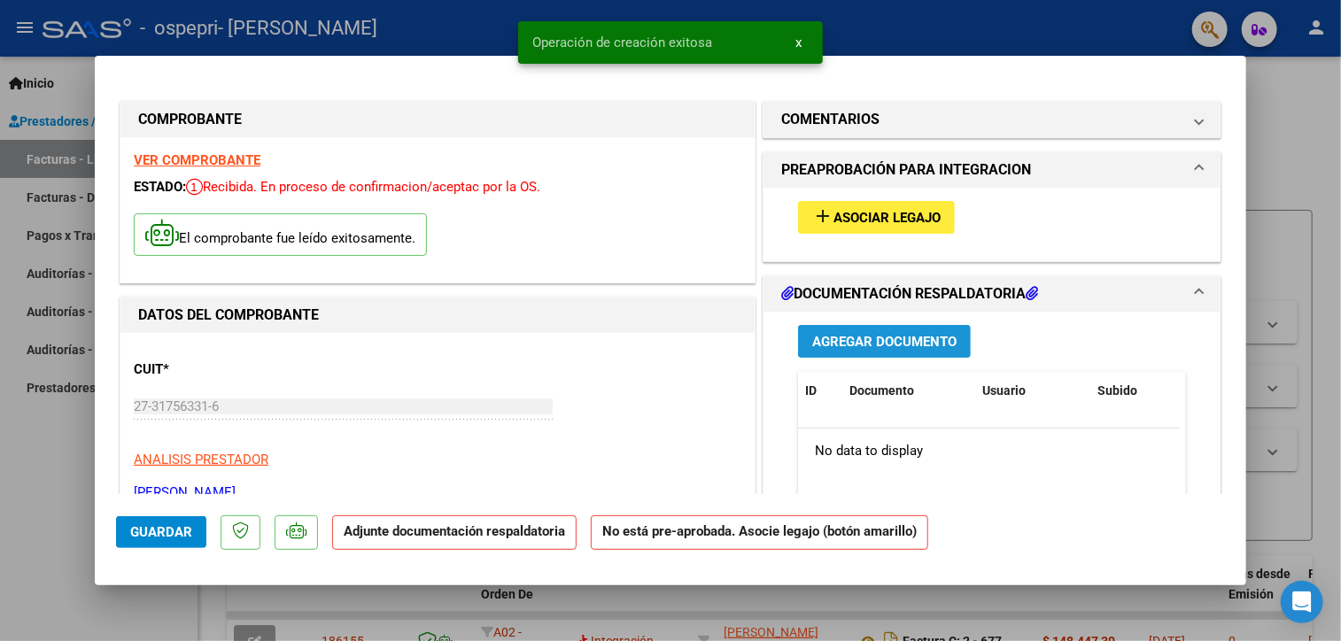
click at [861, 344] on span "Agregar Documento" at bounding box center [884, 342] width 144 height 16
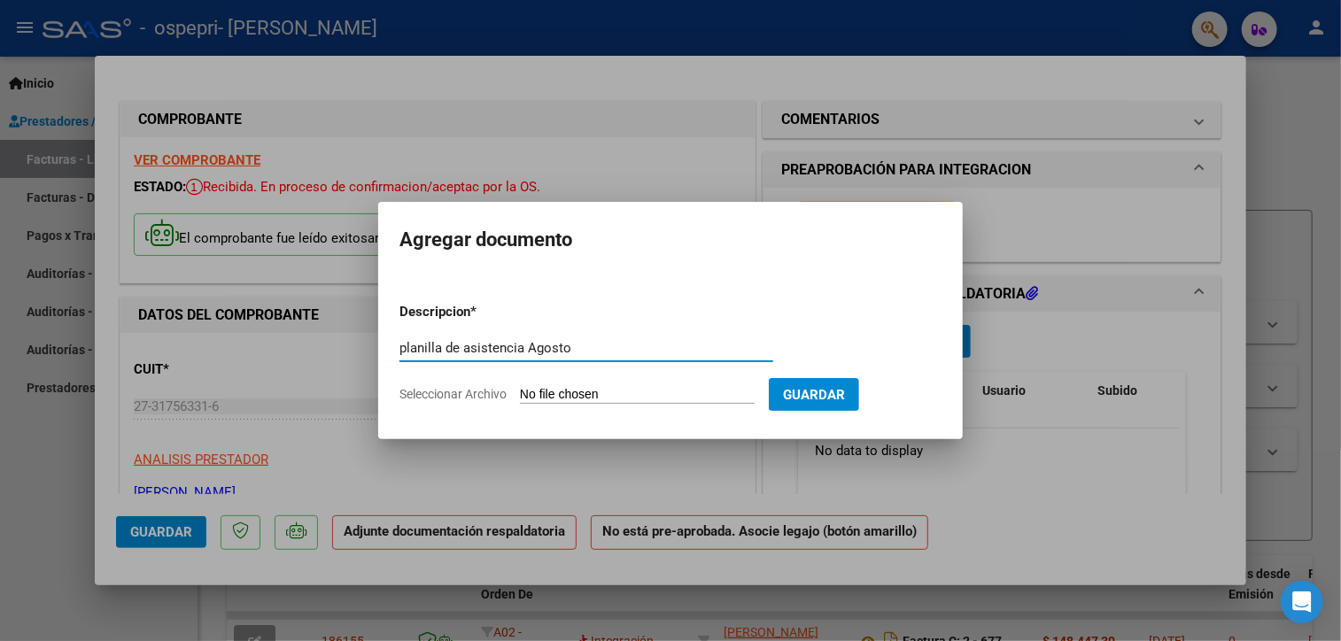
type input "planilla de asistencia Agosto"
click at [496, 393] on span "Seleccionar Archivo" at bounding box center [452, 394] width 107 height 14
click at [520, 393] on input "Seleccionar Archivo" at bounding box center [637, 395] width 235 height 17
type input "C:\fakepath\asistencia [PERSON_NAME].pdf"
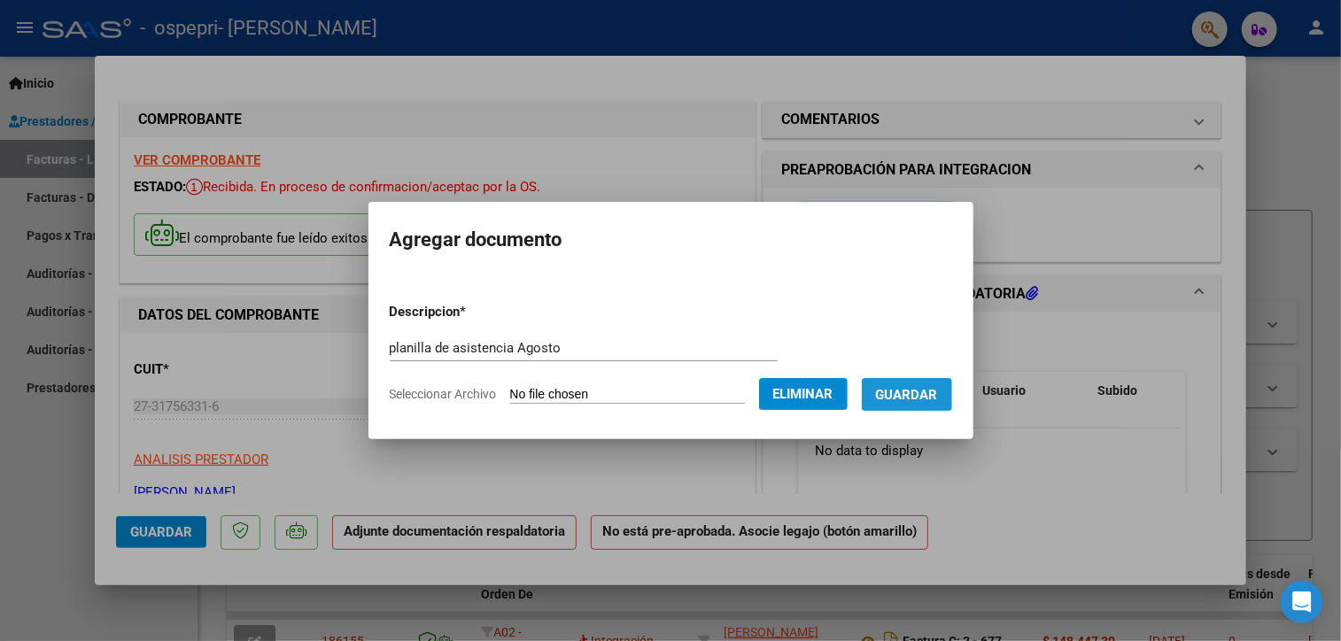
click at [938, 388] on span "Guardar" at bounding box center [907, 395] width 62 height 16
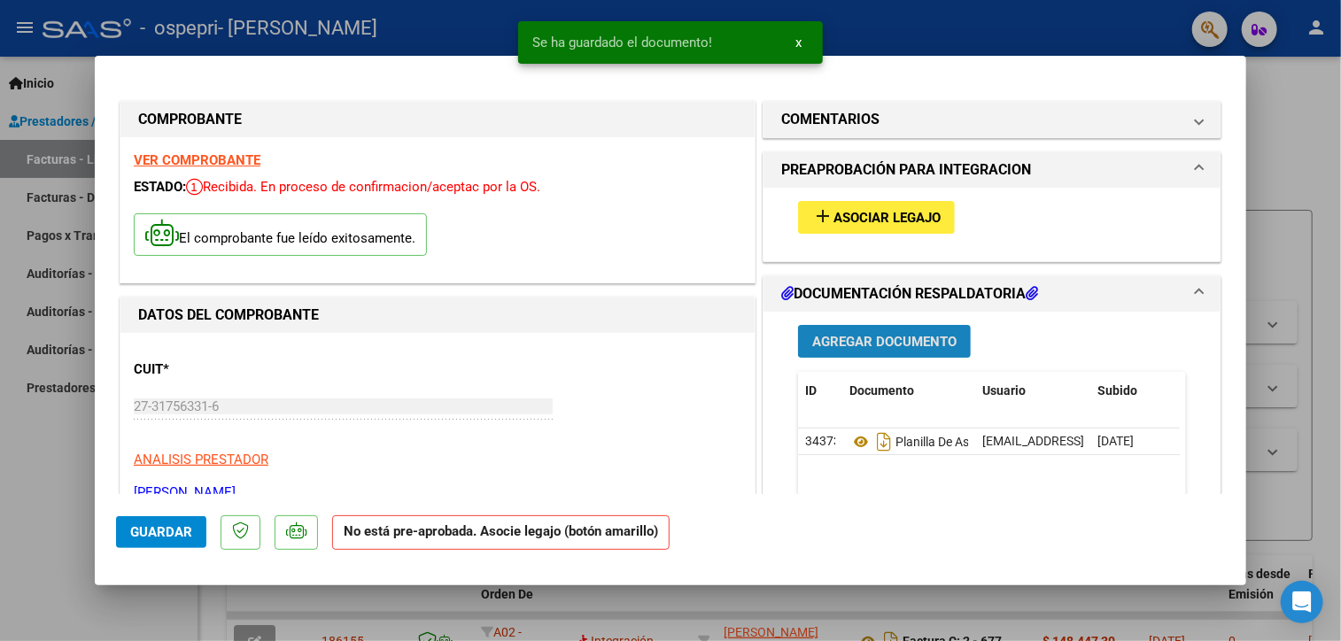
click at [920, 346] on span "Agregar Documento" at bounding box center [884, 342] width 144 height 16
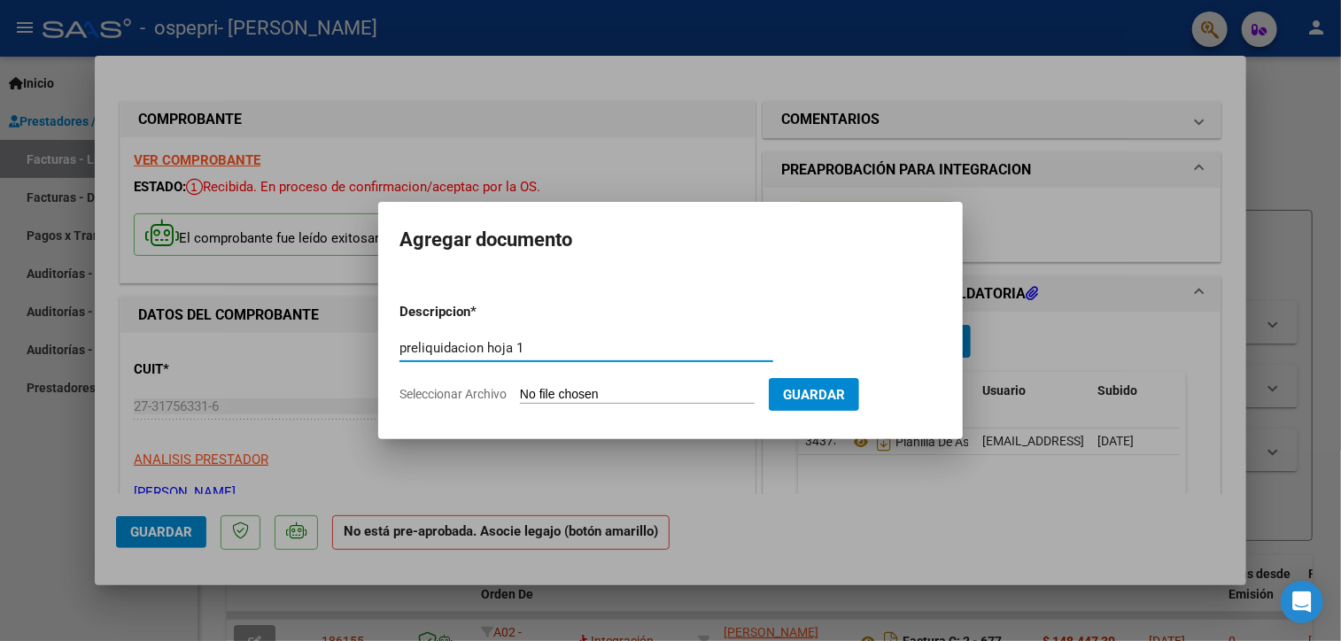
click at [624, 349] on input "preliquidacion hoja 1" at bounding box center [586, 348] width 374 height 16
type input "preliquidacion"
click at [741, 395] on input "Seleccionar Archivo" at bounding box center [637, 395] width 235 height 17
type input "C:\fakepath\ospepri preliquidacion.pdf"
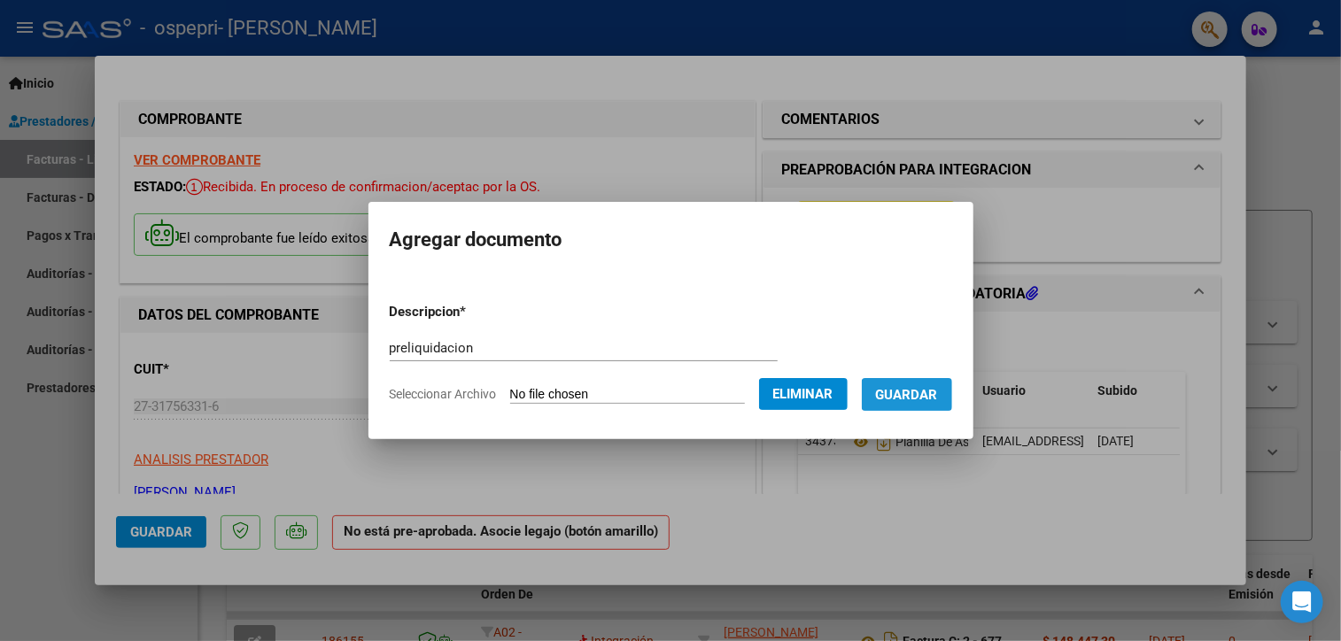
click at [936, 398] on span "Guardar" at bounding box center [907, 395] width 62 height 16
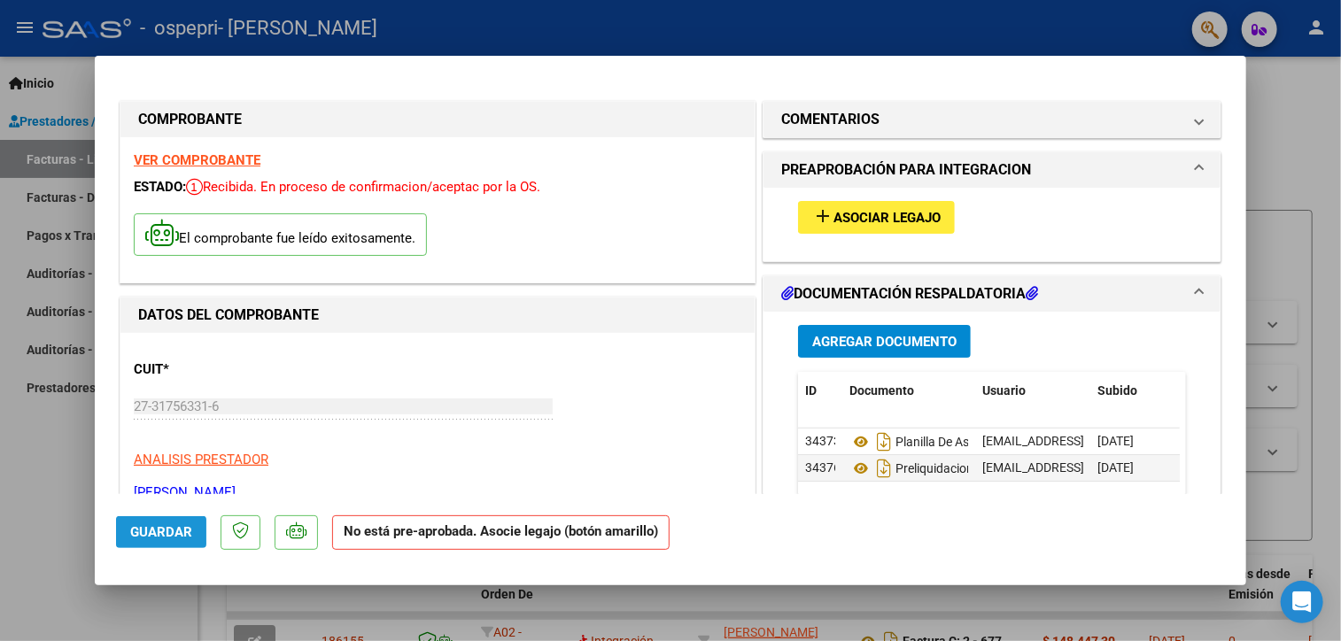
click at [169, 531] on span "Guardar" at bounding box center [161, 532] width 62 height 16
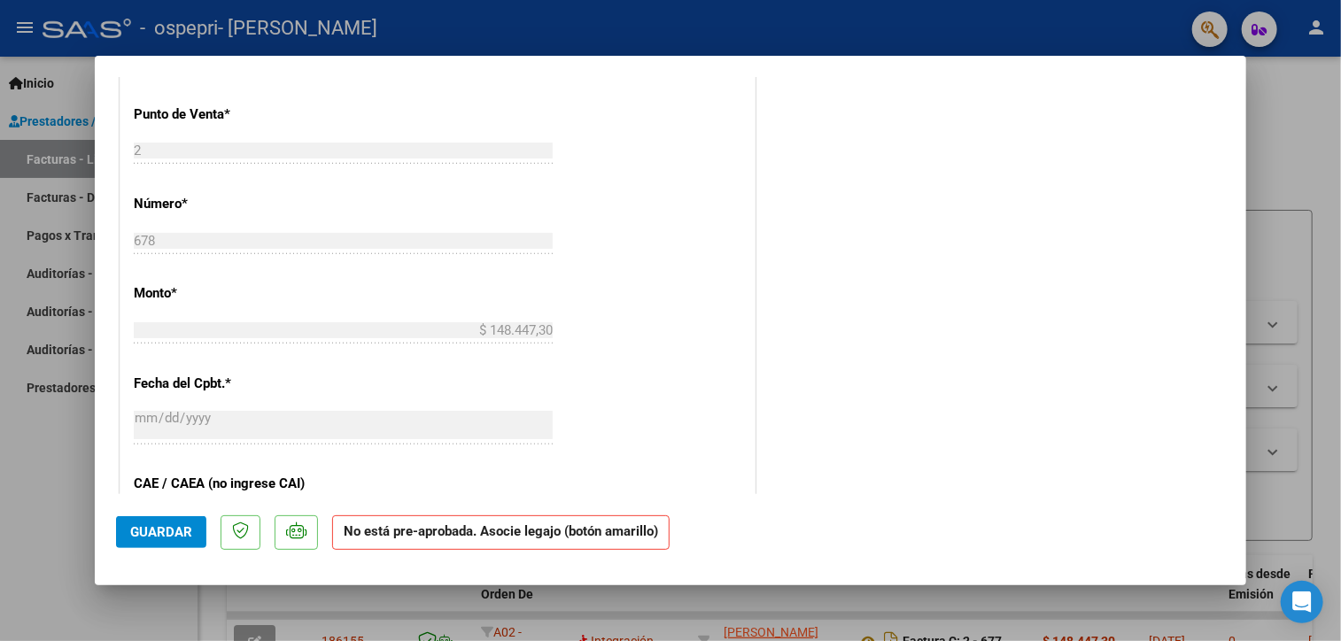
scroll to position [1092, 0]
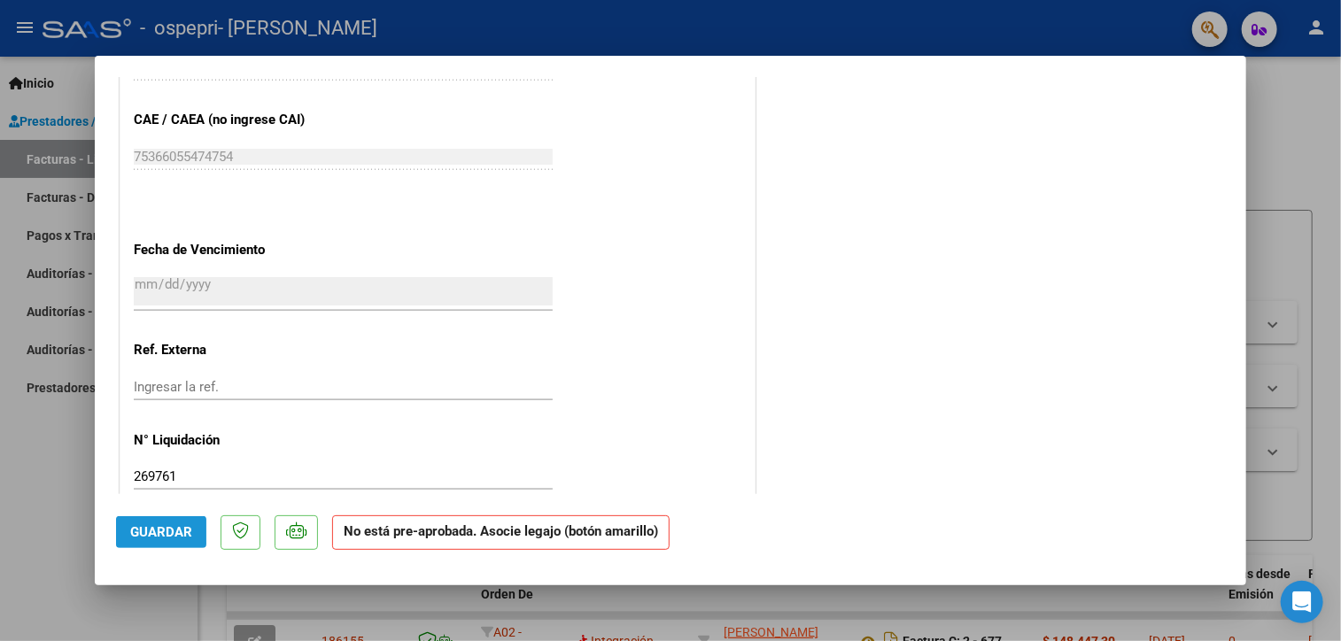
click at [169, 534] on span "Guardar" at bounding box center [161, 532] width 62 height 16
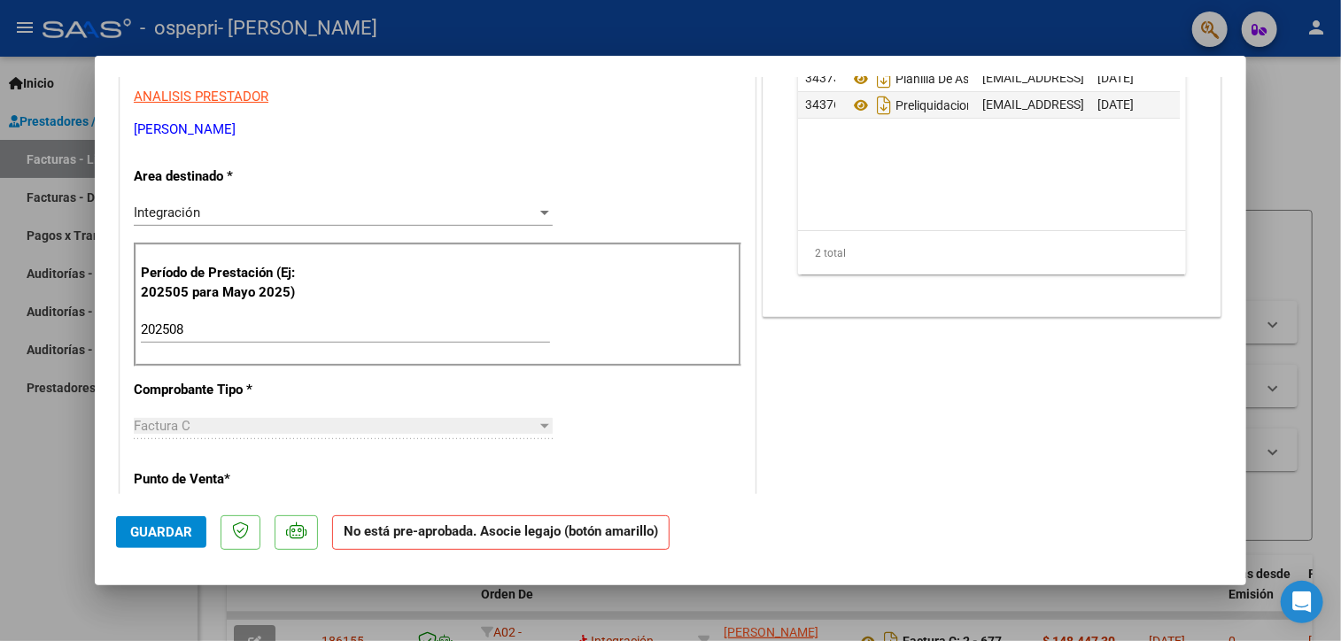
scroll to position [0, 0]
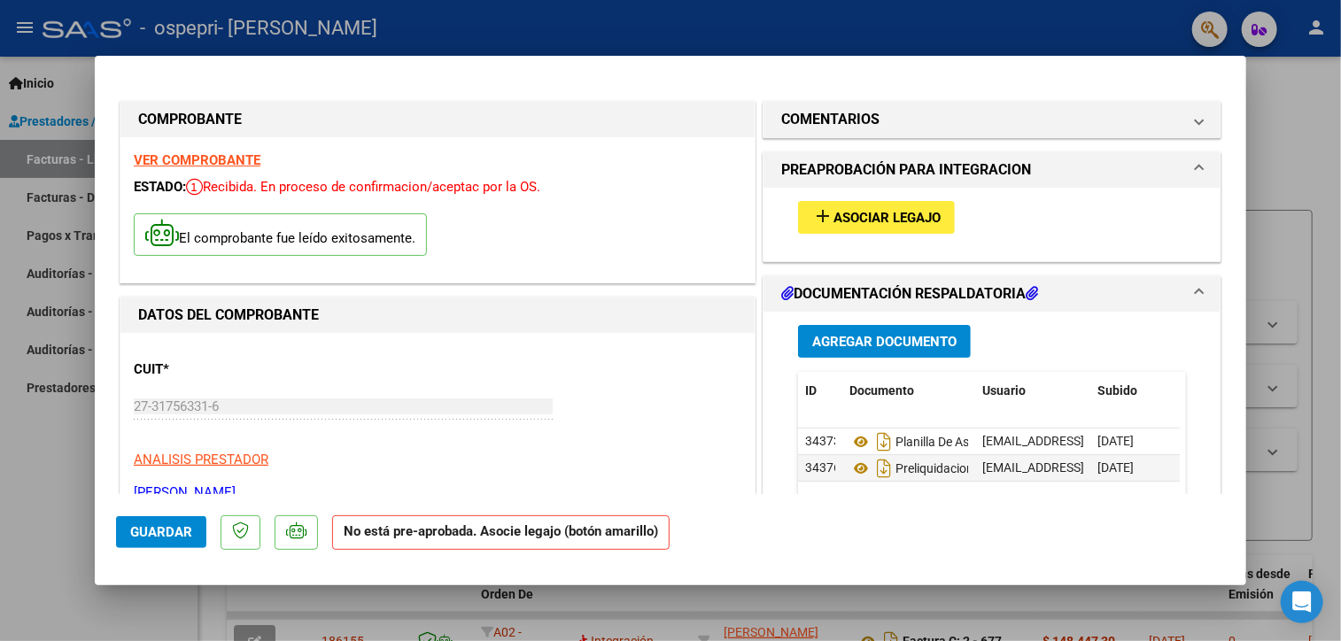
click at [905, 219] on span "Asociar Legajo" at bounding box center [886, 218] width 107 height 16
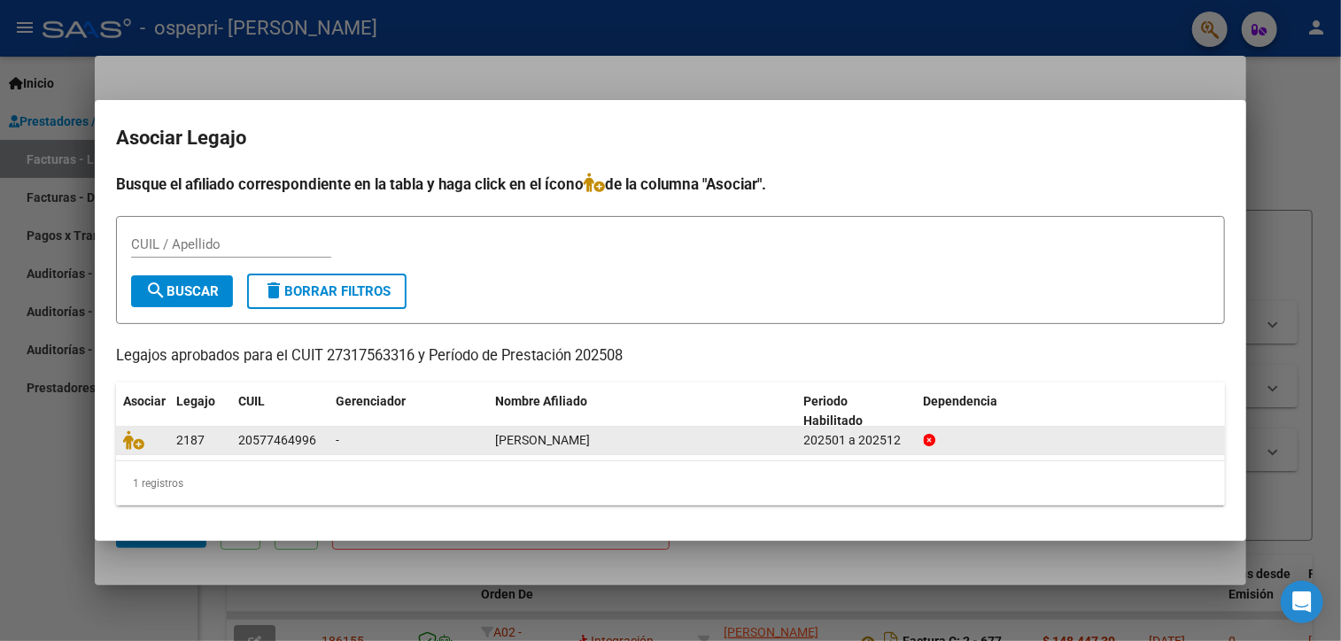
click at [526, 445] on span "[PERSON_NAME]" at bounding box center [542, 440] width 95 height 14
click at [308, 442] on div "20577464996" at bounding box center [277, 440] width 78 height 20
click at [132, 438] on icon at bounding box center [133, 439] width 21 height 19
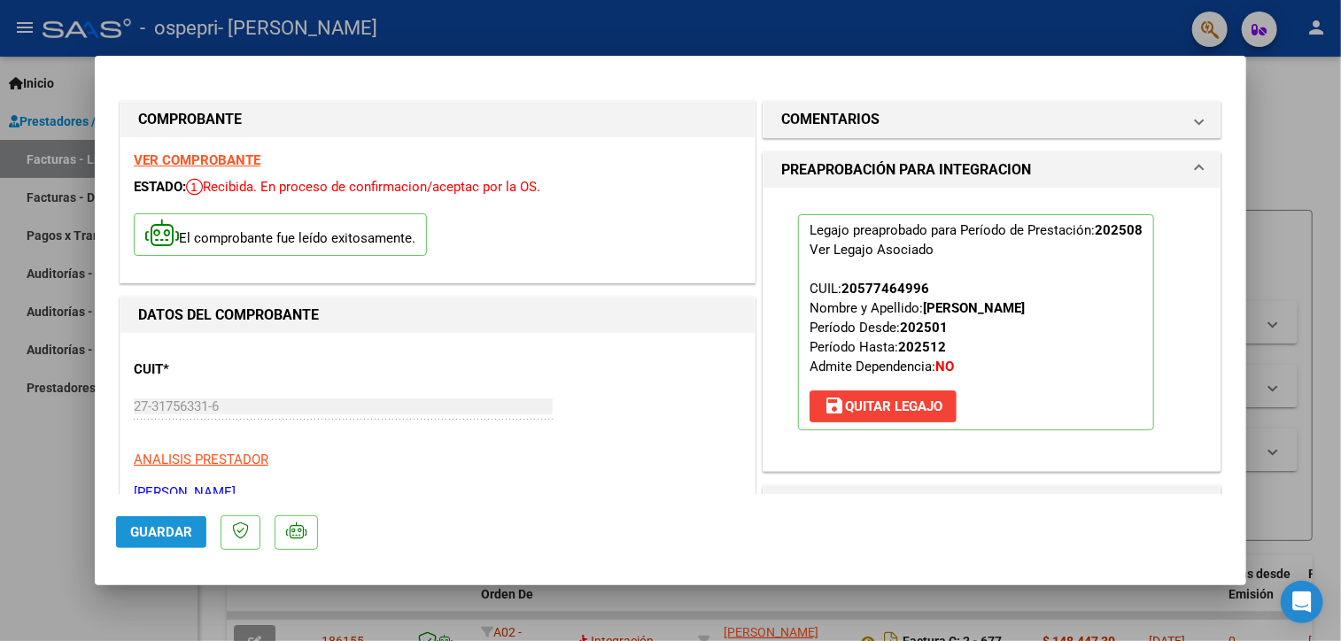
click at [155, 529] on span "Guardar" at bounding box center [161, 532] width 62 height 16
click at [1293, 105] on div at bounding box center [670, 320] width 1341 height 641
type input "$ 0,00"
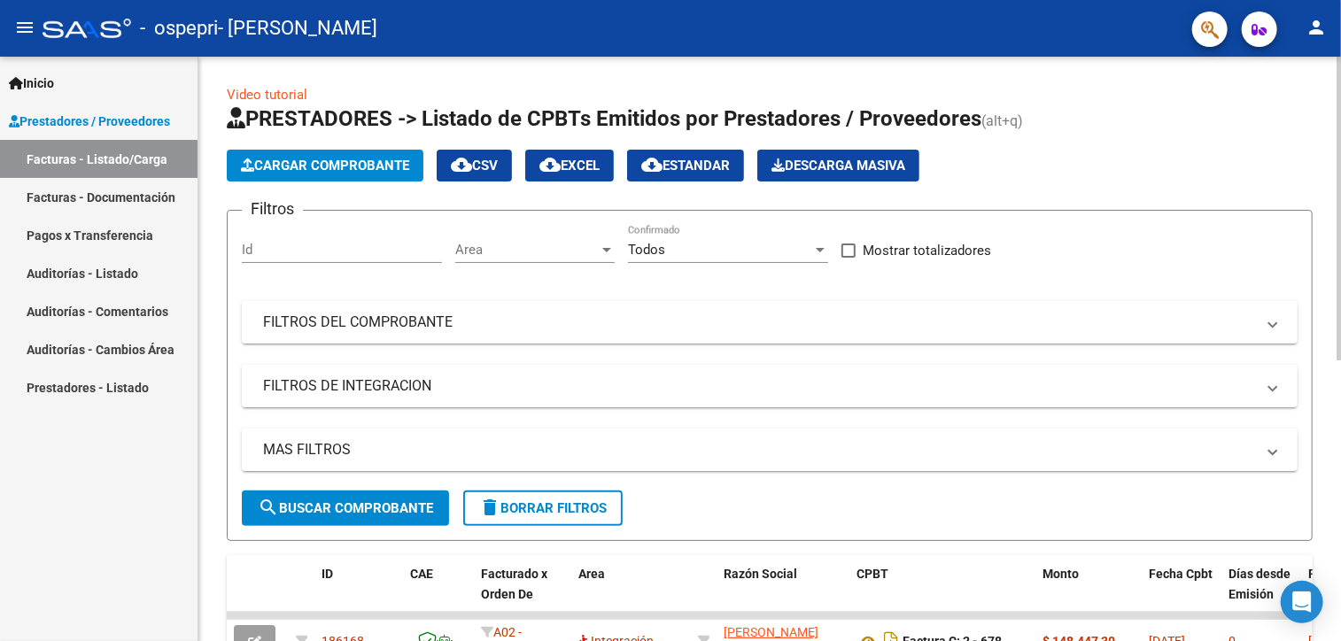
scroll to position [539, 0]
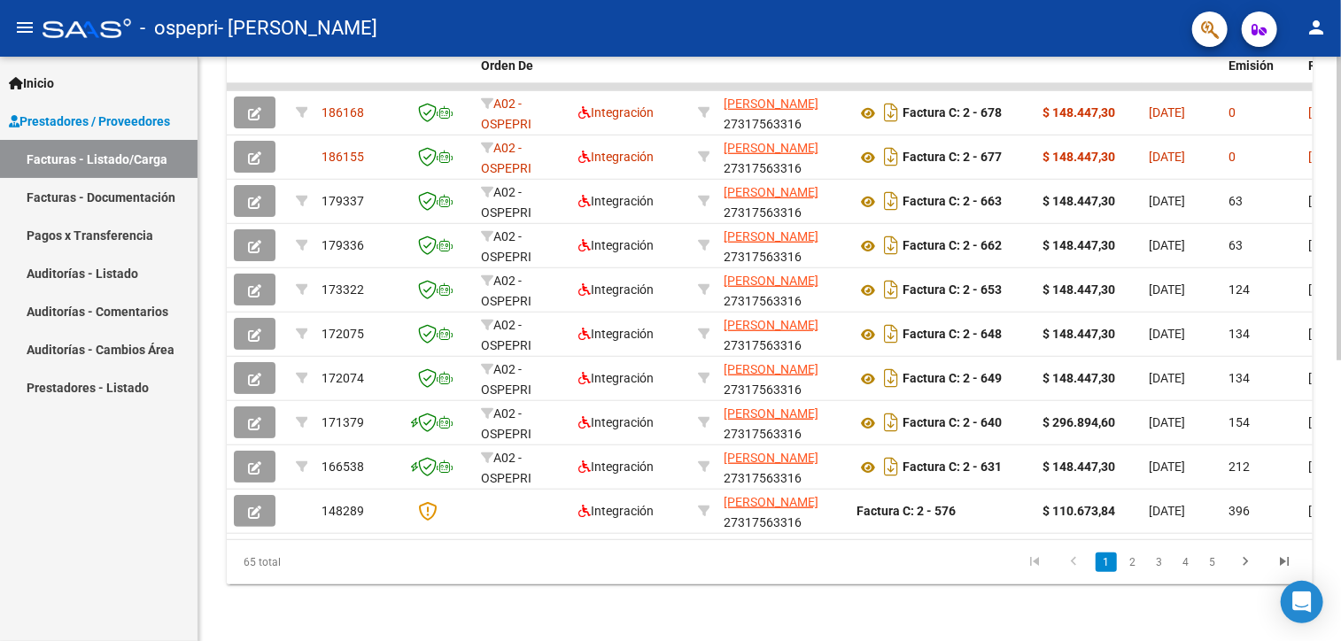
click at [1338, 518] on div at bounding box center [1338, 349] width 4 height 584
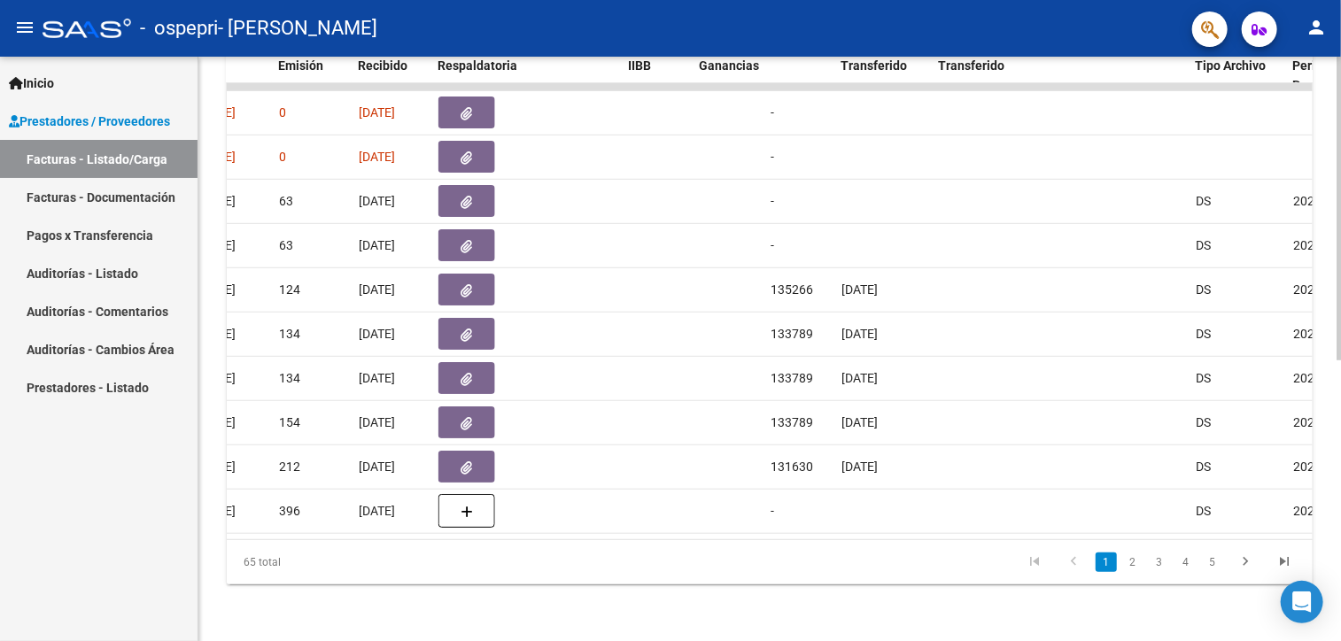
scroll to position [0, 1899]
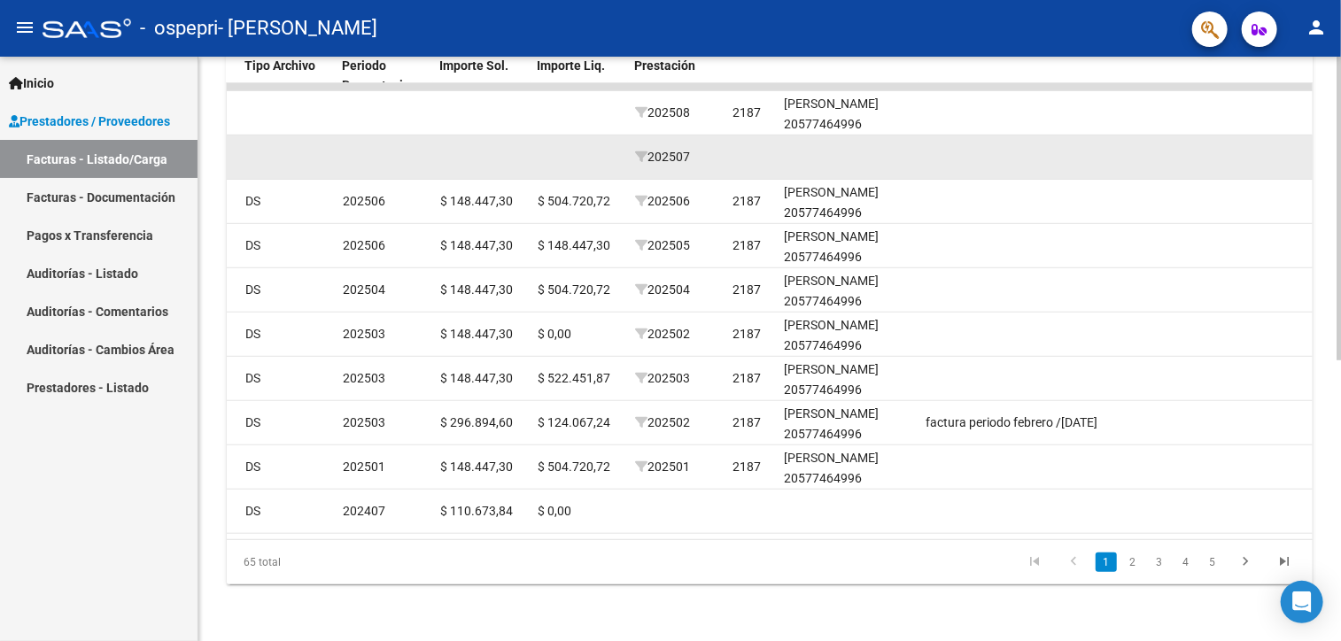
click at [804, 135] on datatable-body-cell at bounding box center [848, 156] width 142 height 43
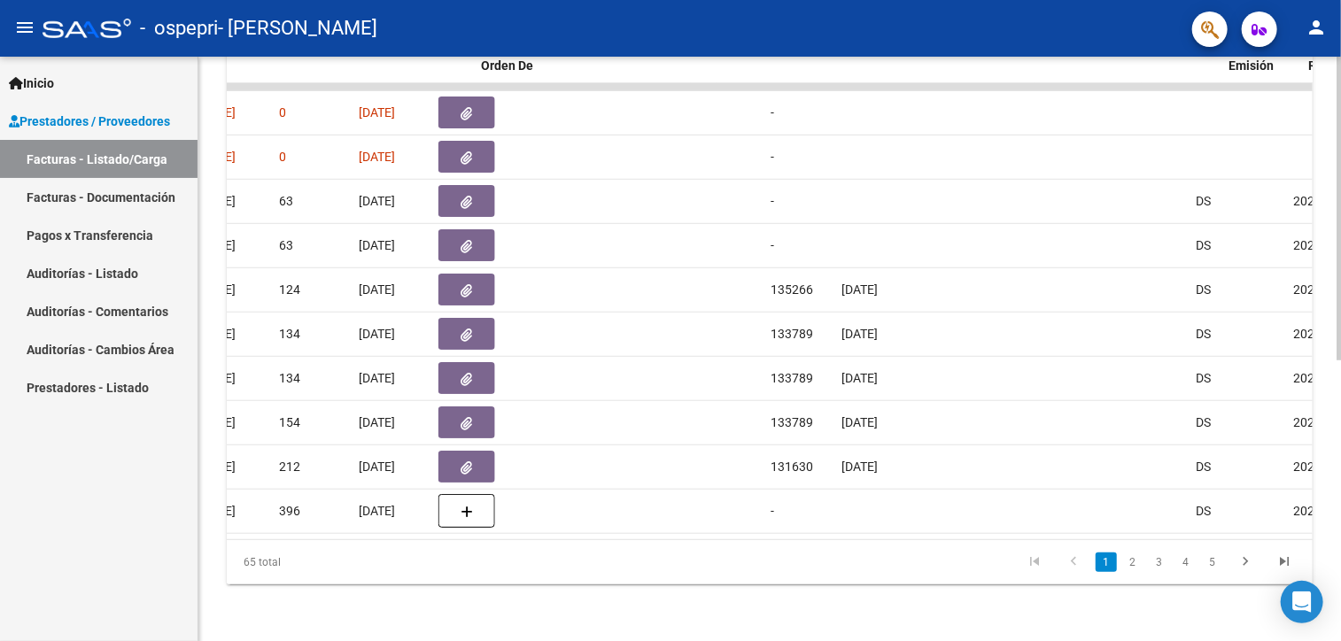
scroll to position [0, 0]
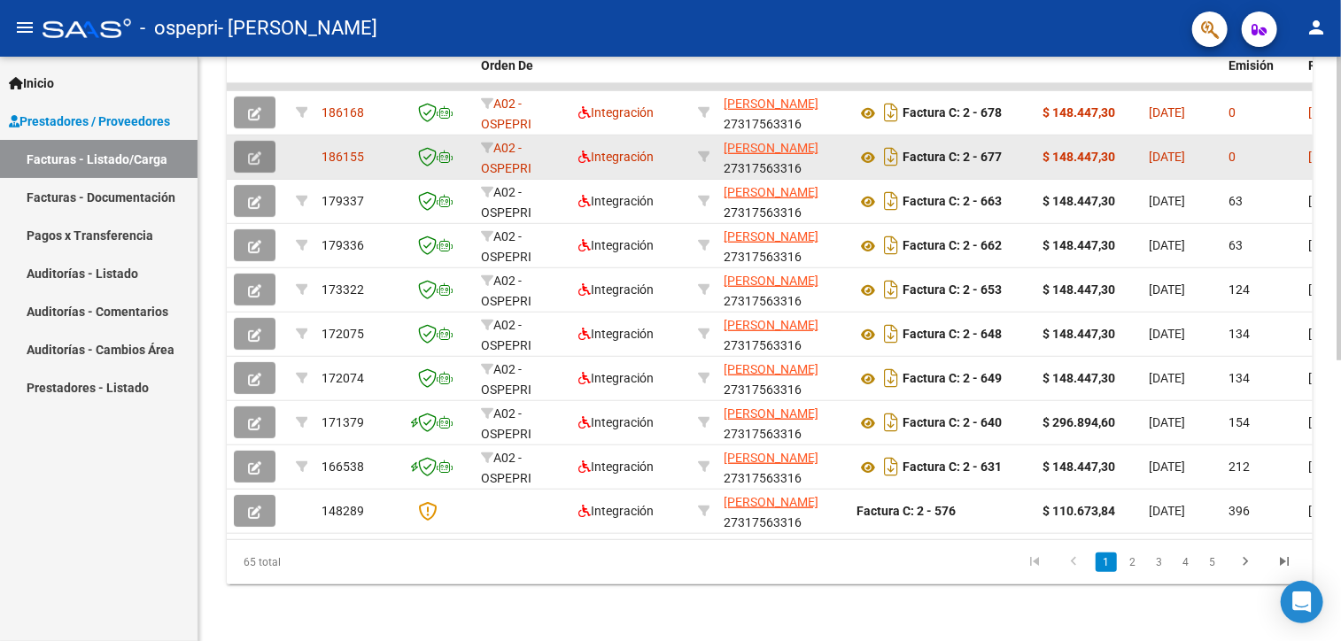
click at [250, 151] on icon "button" at bounding box center [254, 157] width 13 height 13
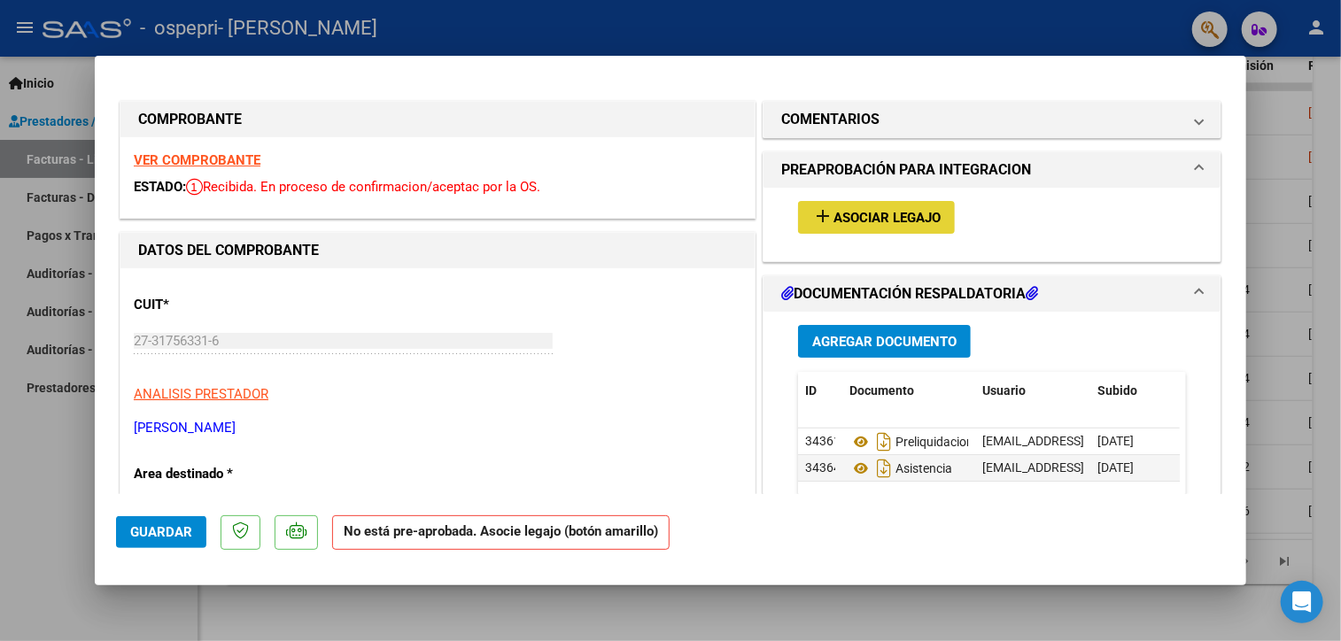
click at [908, 223] on span "Asociar Legajo" at bounding box center [886, 218] width 107 height 16
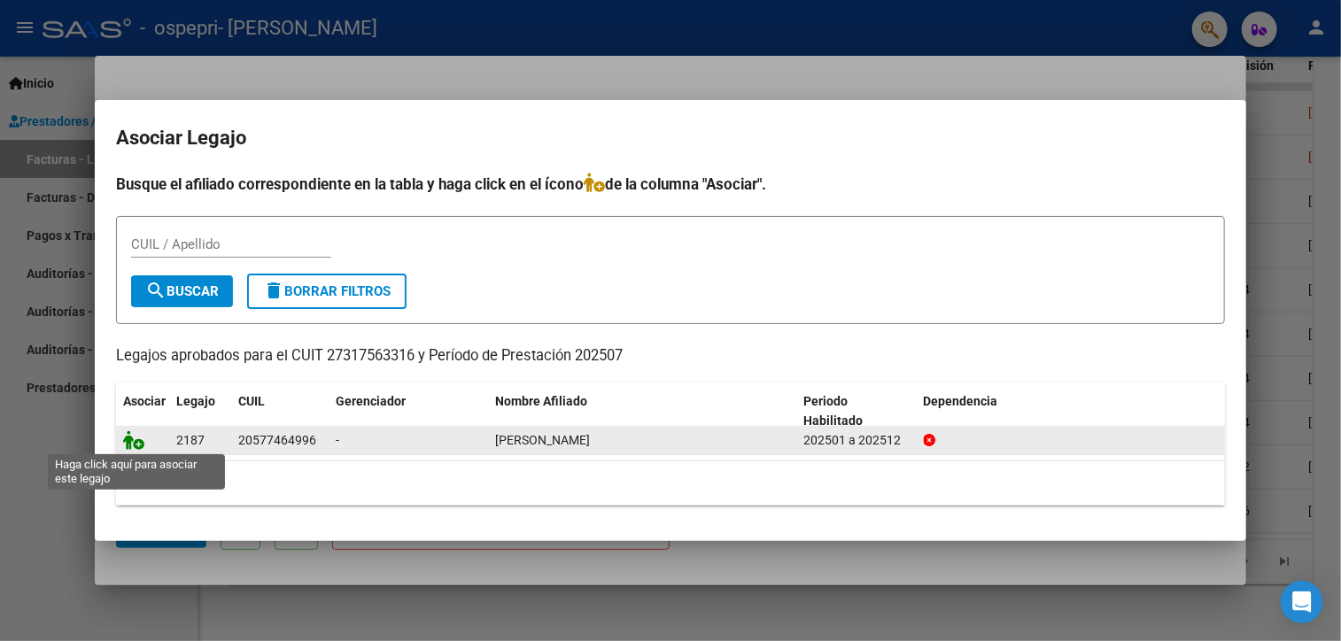
click at [135, 435] on icon at bounding box center [133, 439] width 21 height 19
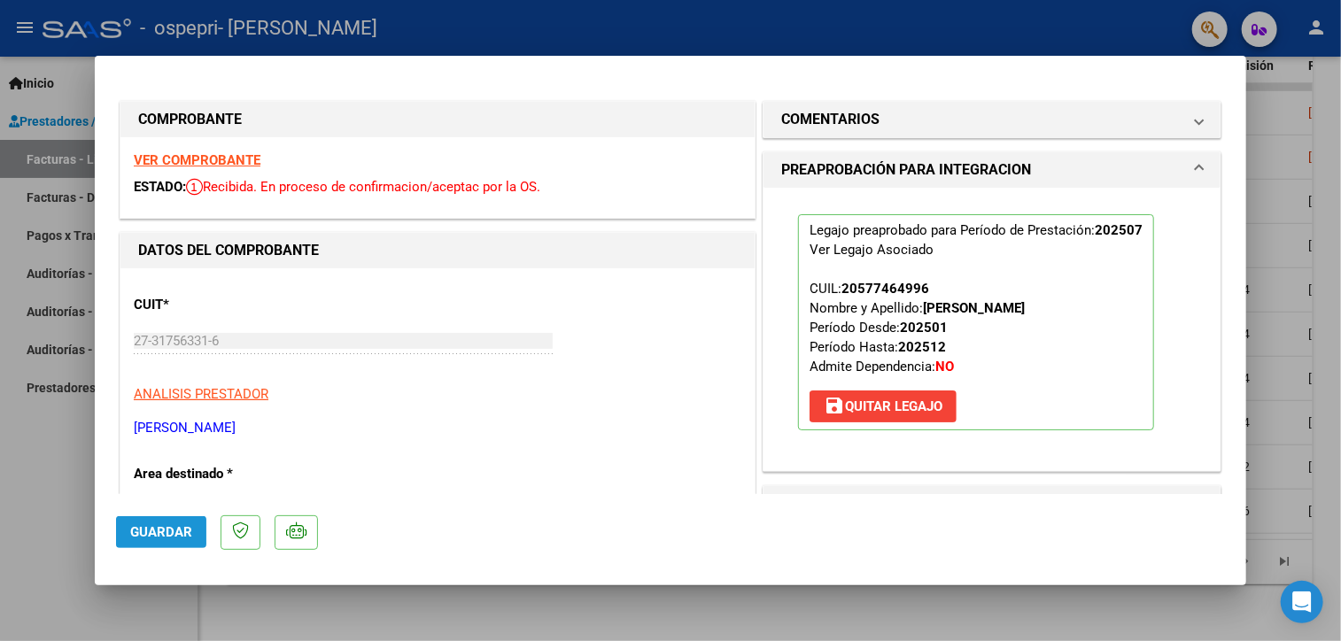
click at [176, 538] on span "Guardar" at bounding box center [161, 532] width 62 height 16
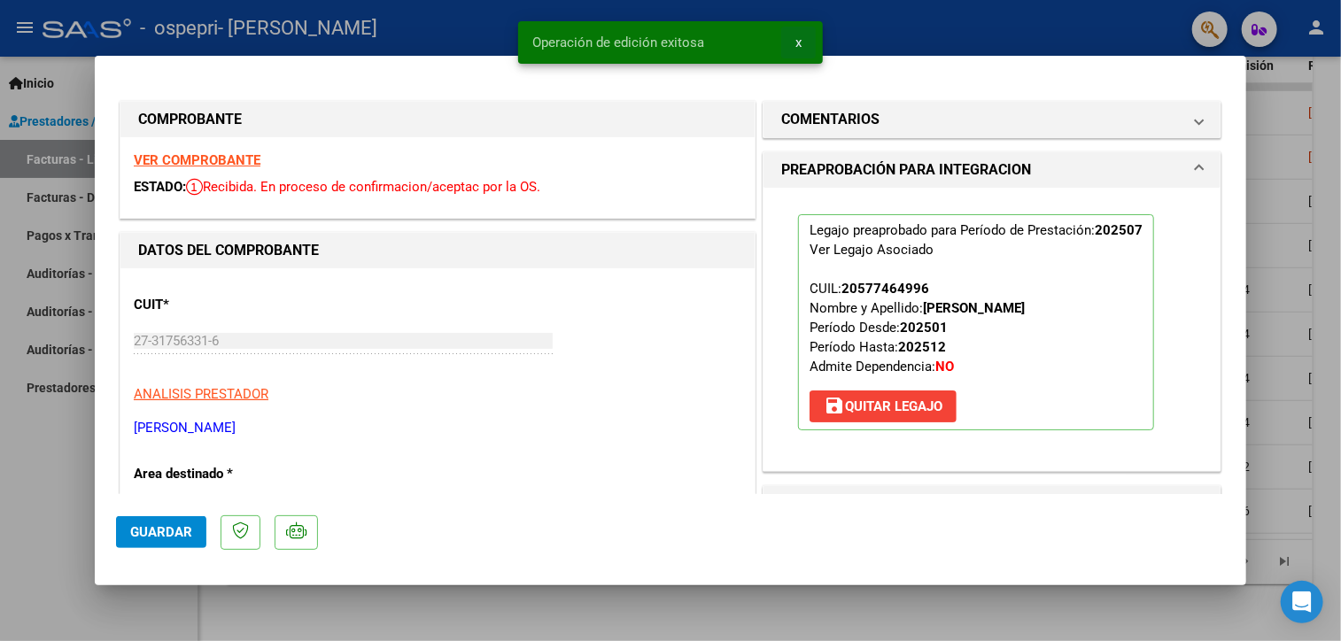
click at [803, 42] on button "x" at bounding box center [798, 43] width 35 height 32
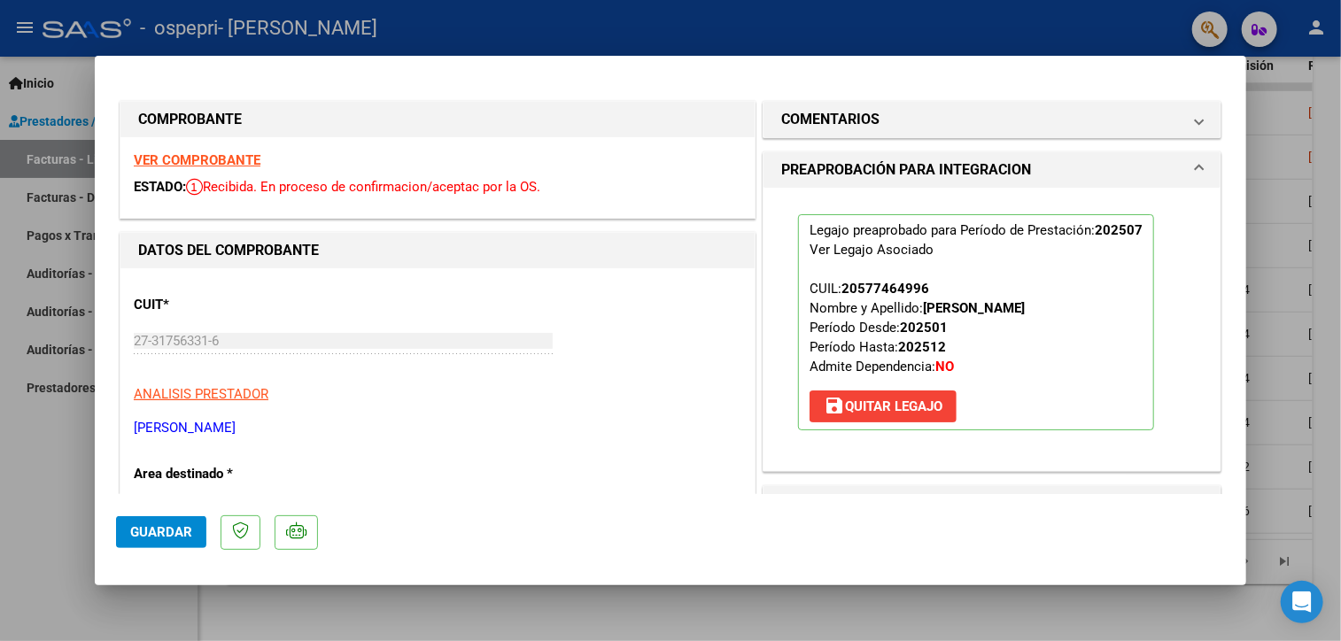
click at [1311, 168] on div at bounding box center [670, 320] width 1341 height 641
type input "$ 0,00"
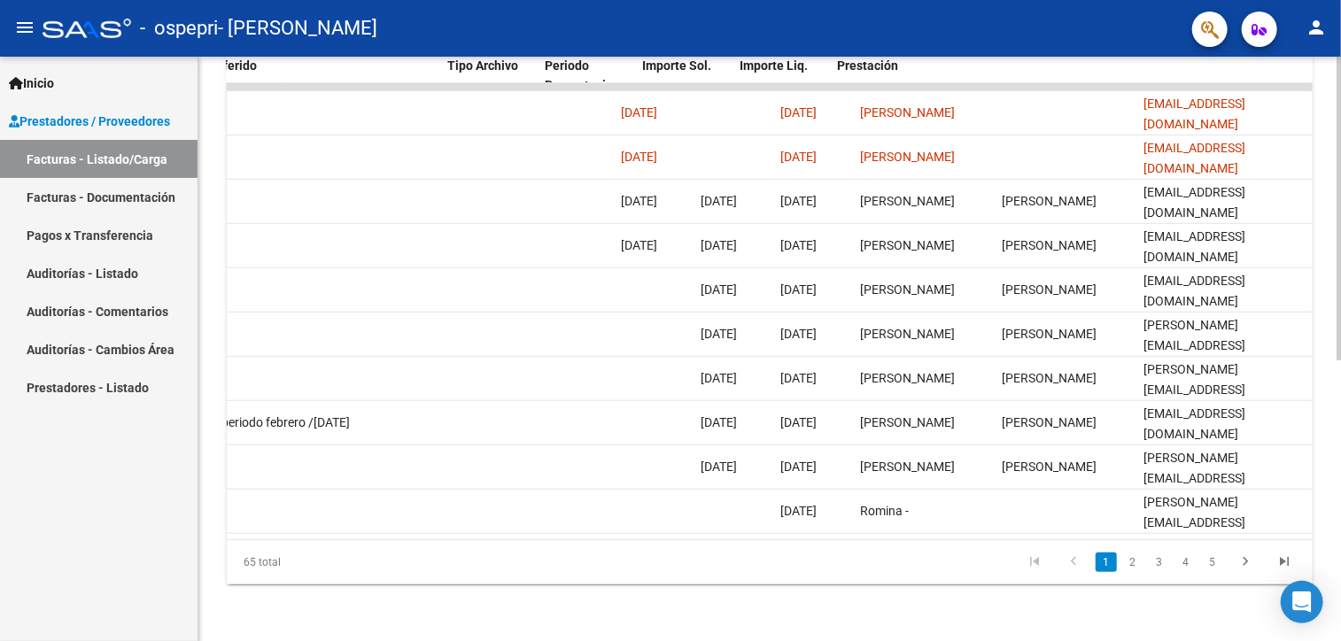
scroll to position [0, 1697]
